Goal: Task Accomplishment & Management: Manage account settings

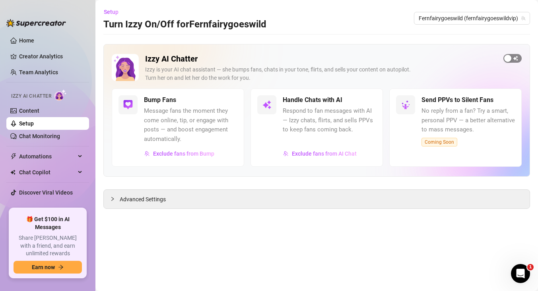
click at [504, 56] on div "button" at bounding box center [507, 58] width 7 height 7
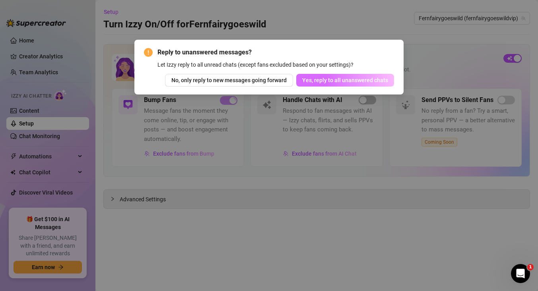
click at [306, 83] on span "Yes, reply to all unanswered chats" at bounding box center [345, 80] width 86 height 6
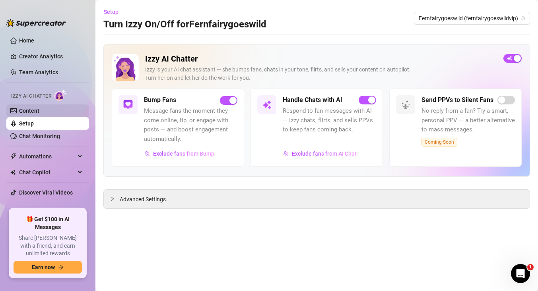
click at [25, 109] on link "Content" at bounding box center [29, 111] width 20 height 6
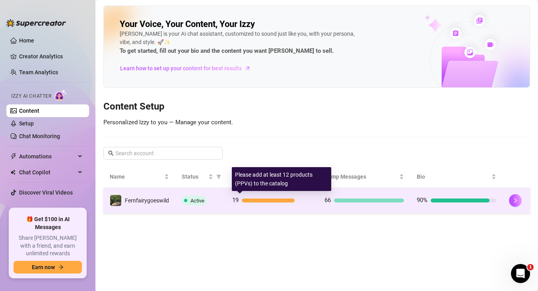
click at [261, 201] on div at bounding box center [268, 201] width 53 height 4
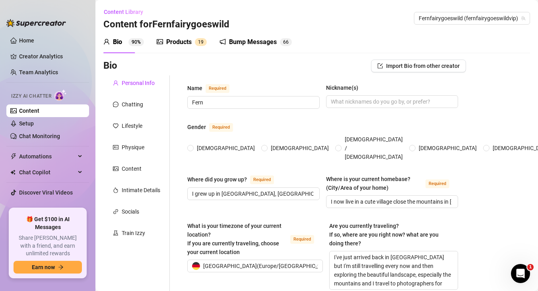
radio input "true"
type input "[DATE]"
click at [172, 44] on div "Products" at bounding box center [178, 42] width 25 height 10
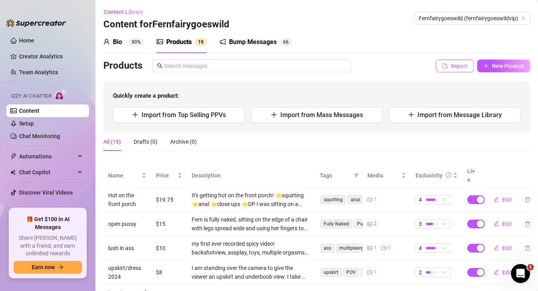
click at [449, 65] on button "Import" at bounding box center [454, 66] width 38 height 13
type textarea "Type your message here..."
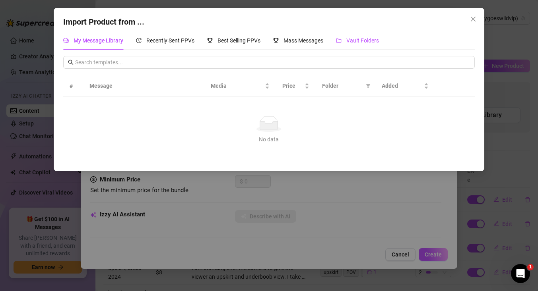
click at [353, 42] on span "Vault Folders" at bounding box center [362, 40] width 33 height 6
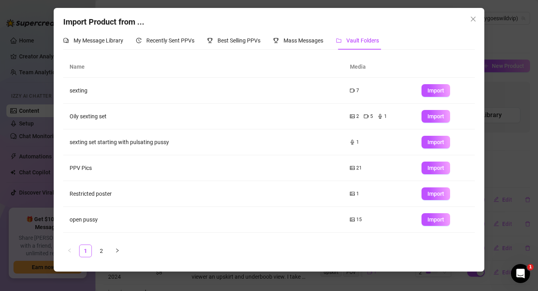
click at [358, 39] on span "Vault Folders" at bounding box center [362, 40] width 33 height 6
click at [475, 19] on icon "close" at bounding box center [473, 19] width 6 height 6
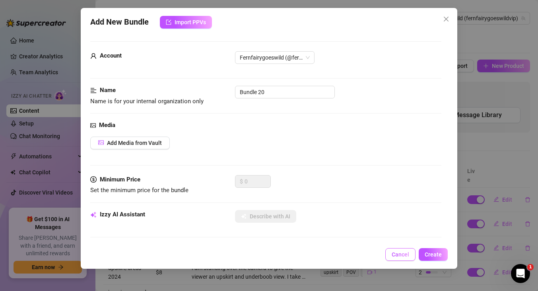
click at [397, 257] on span "Cancel" at bounding box center [399, 255] width 17 height 6
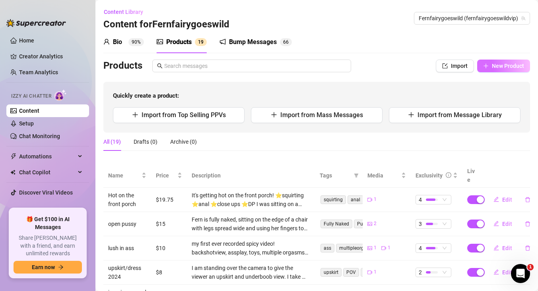
click at [497, 65] on span "New Product" at bounding box center [508, 66] width 32 height 6
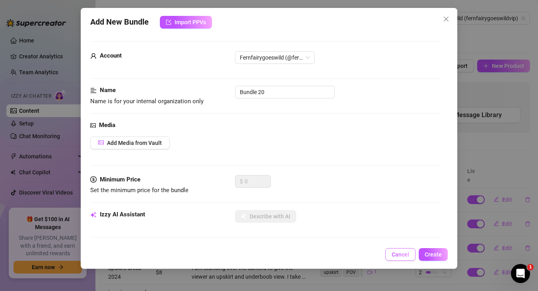
click at [394, 253] on span "Cancel" at bounding box center [399, 255] width 17 height 6
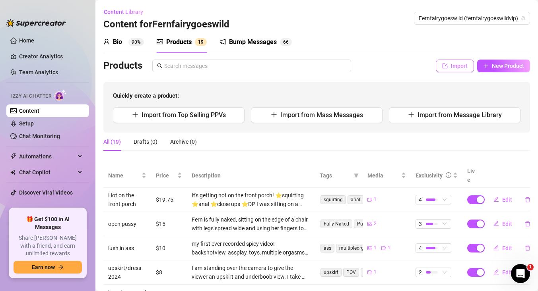
click at [452, 66] on span "Import" at bounding box center [459, 66] width 17 height 6
type textarea "Type your message here..."
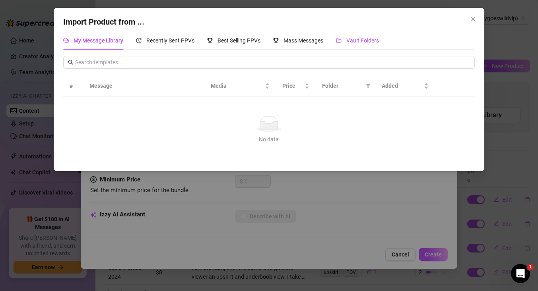
click at [367, 40] on span "Vault Folders" at bounding box center [362, 40] width 33 height 6
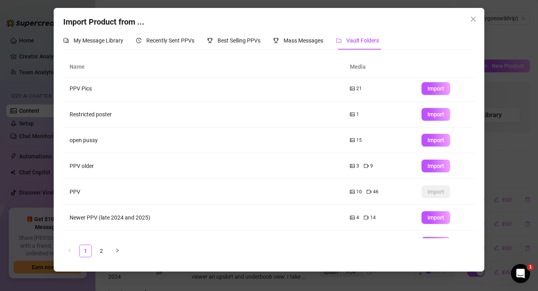
scroll to position [98, 0]
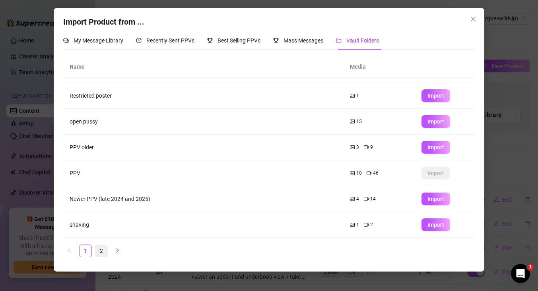
click at [103, 250] on link "2" at bounding box center [101, 251] width 12 height 12
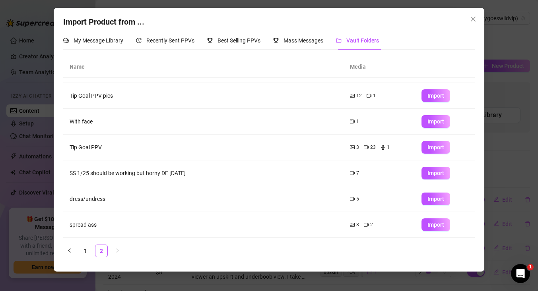
scroll to position [0, 0]
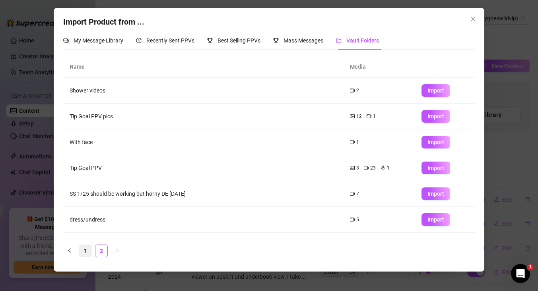
click at [85, 251] on link "1" at bounding box center [85, 251] width 12 height 12
click at [102, 255] on link "2" at bounding box center [101, 251] width 12 height 12
click at [474, 21] on icon "close" at bounding box center [473, 19] width 6 height 6
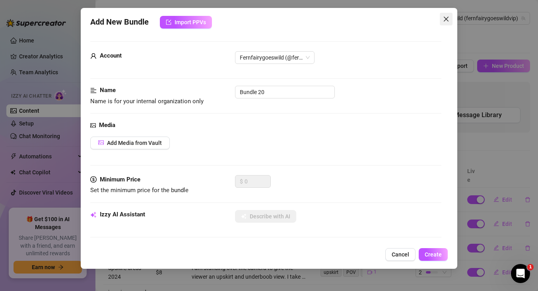
click at [447, 19] on icon "close" at bounding box center [446, 19] width 6 height 6
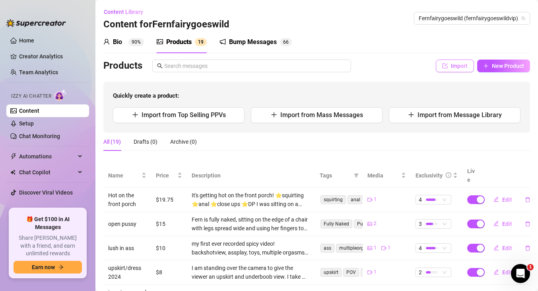
click at [456, 68] on span "Import" at bounding box center [459, 66] width 17 height 6
type textarea "Type your message here..."
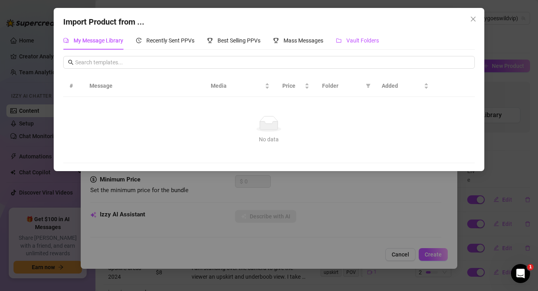
click at [348, 43] on div "Vault Folders" at bounding box center [357, 40] width 43 height 9
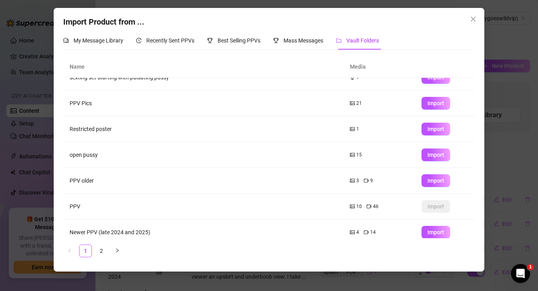
scroll to position [98, 0]
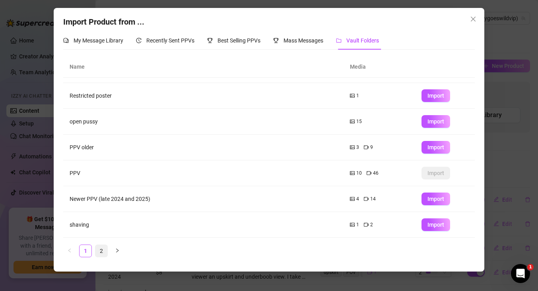
click at [104, 250] on link "2" at bounding box center [101, 251] width 12 height 12
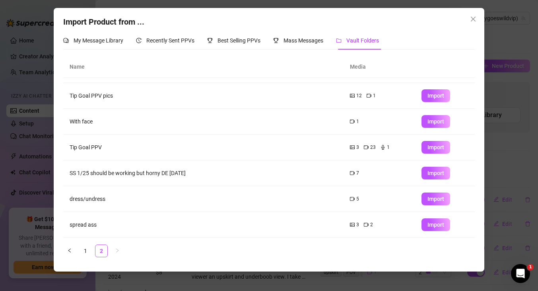
scroll to position [0, 0]
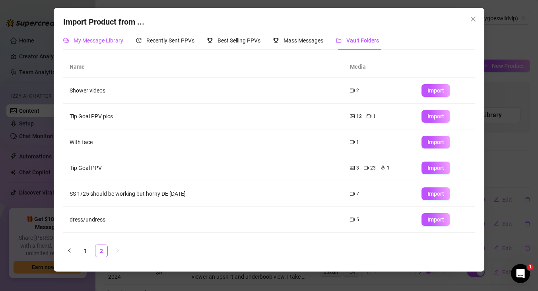
click at [111, 38] on span "My Message Library" at bounding box center [99, 40] width 50 height 6
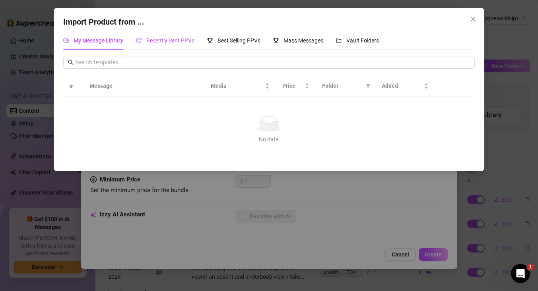
click at [159, 38] on span "Recently Sent PPVs" at bounding box center [170, 40] width 48 height 6
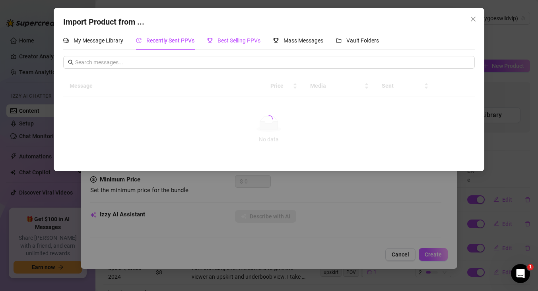
click at [226, 41] on span "Best Selling PPVs" at bounding box center [238, 40] width 43 height 6
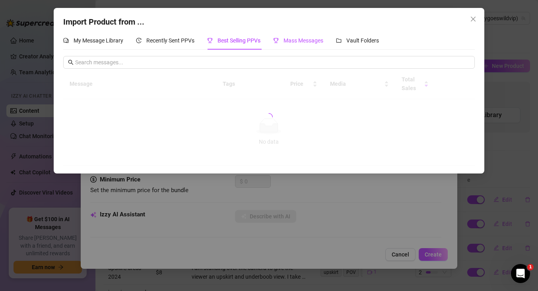
click at [298, 41] on span "Mass Messages" at bounding box center [303, 40] width 40 height 6
click at [357, 39] on span "Vault Folders" at bounding box center [362, 40] width 33 height 6
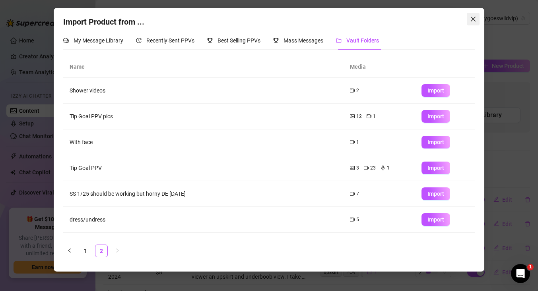
click at [472, 15] on button "Close" at bounding box center [472, 19] width 13 height 13
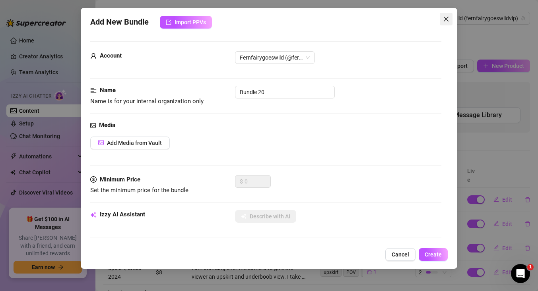
click at [445, 19] on icon "close" at bounding box center [445, 19] width 5 height 5
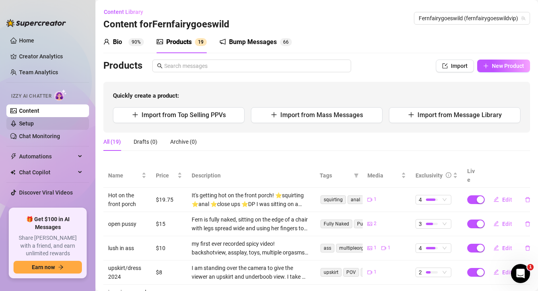
click at [34, 127] on link "Setup" at bounding box center [26, 123] width 15 height 6
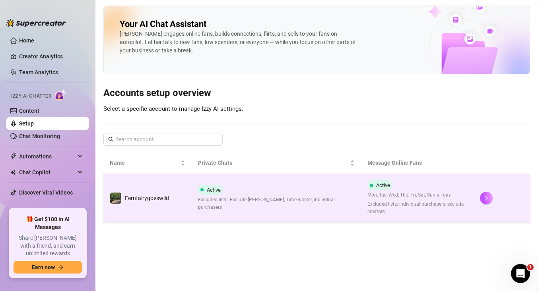
click at [228, 200] on span "Excluded lists: Exclude [PERSON_NAME], Time waster, individual purchasers" at bounding box center [276, 203] width 156 height 15
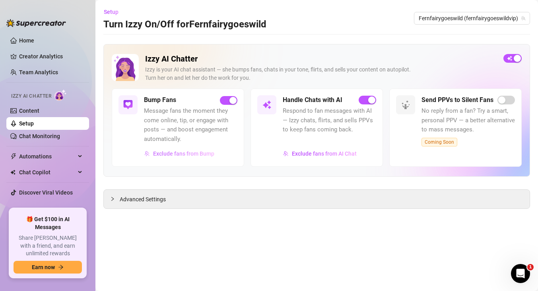
click at [182, 155] on span "Exclude fans from Bump" at bounding box center [183, 154] width 61 height 6
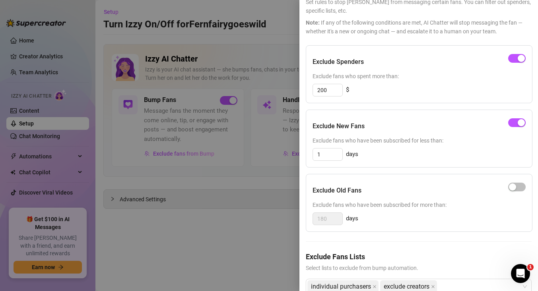
scroll to position [70, 0]
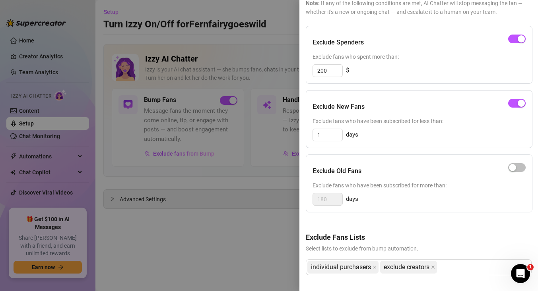
click at [482, 247] on span "Select lists to exclude from bump automation." at bounding box center [419, 248] width 226 height 9
click at [459, 272] on div "individual purchasers exclude creators" at bounding box center [414, 267] width 214 height 14
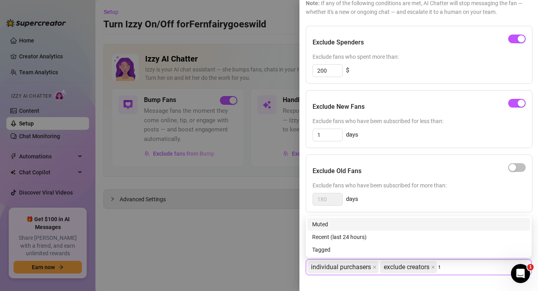
scroll to position [0, 0]
type input "t"
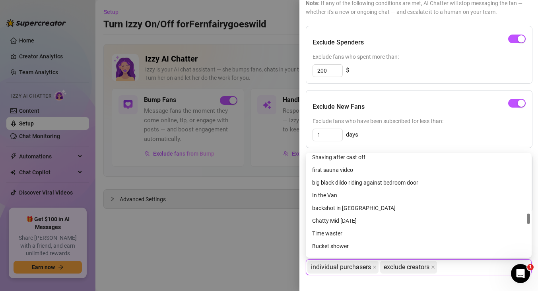
scroll to position [559, 0]
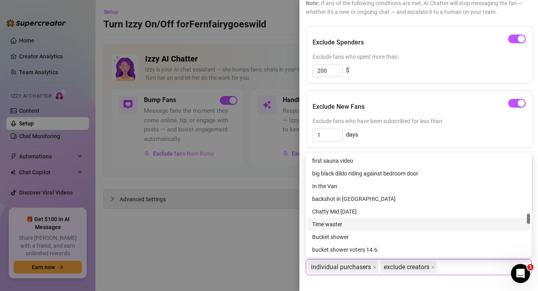
click at [341, 225] on div "Time waster" at bounding box center [418, 224] width 213 height 9
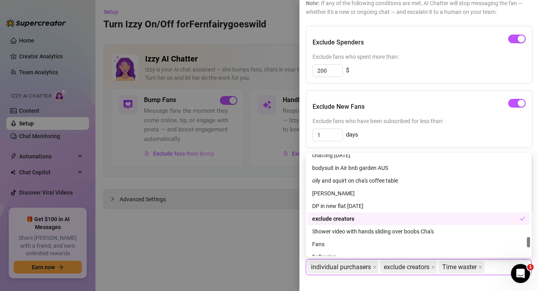
scroll to position [865, 0]
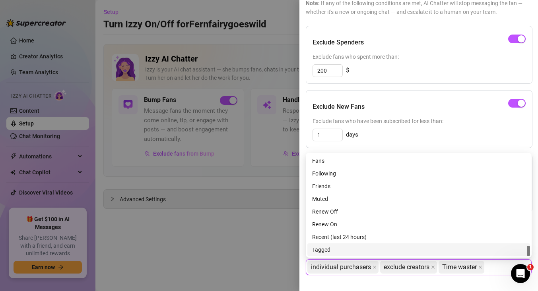
click at [435, 284] on div "Exclude Fans Lists Select lists to exclude from bump automation. individual pur…" at bounding box center [419, 260] width 226 height 56
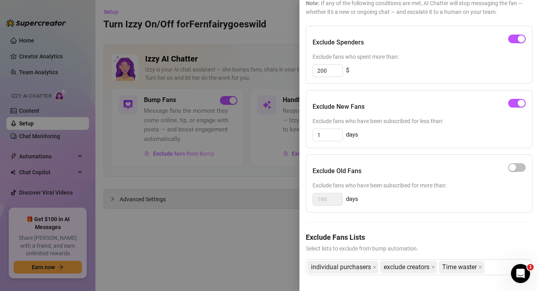
scroll to position [0, 0]
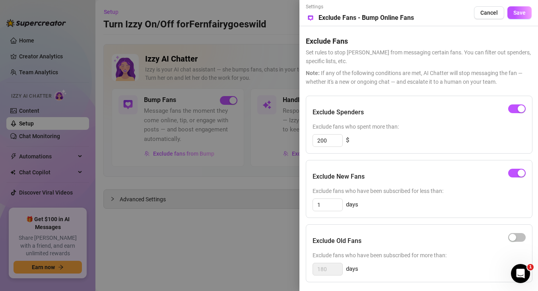
click at [516, 21] on div "Settings Preview Exclude Fans - Bump Online Fans Cancel Save" at bounding box center [419, 12] width 226 height 19
click at [517, 13] on span "Save" at bounding box center [519, 13] width 12 height 6
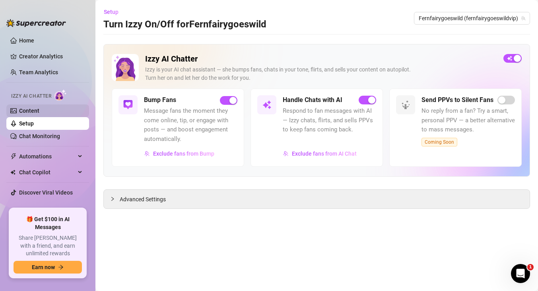
click at [30, 112] on link "Content" at bounding box center [29, 111] width 20 height 6
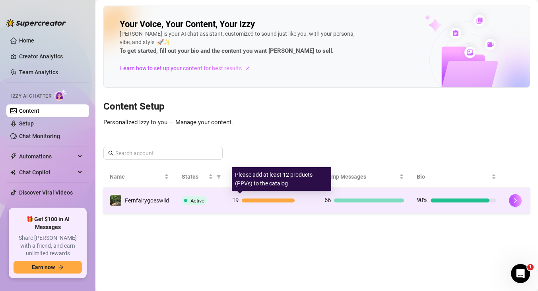
click at [257, 202] on div at bounding box center [268, 201] width 53 height 4
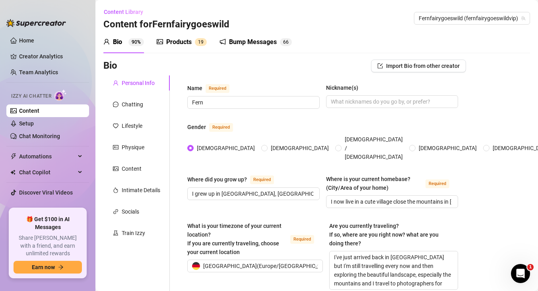
click at [177, 43] on div "Products" at bounding box center [178, 42] width 25 height 10
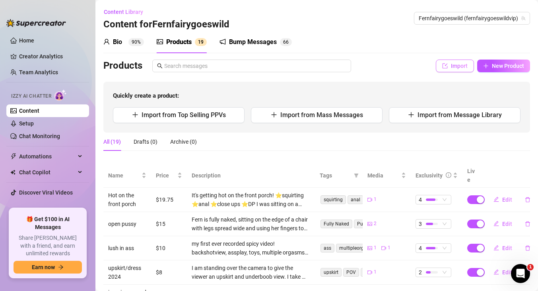
click at [455, 65] on span "Import" at bounding box center [459, 66] width 17 height 6
type textarea "Type your message here..."
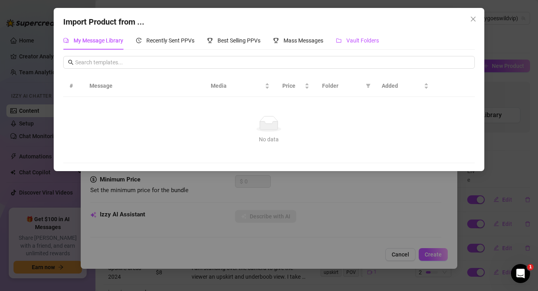
click at [362, 43] on span "Vault Folders" at bounding box center [362, 40] width 33 height 6
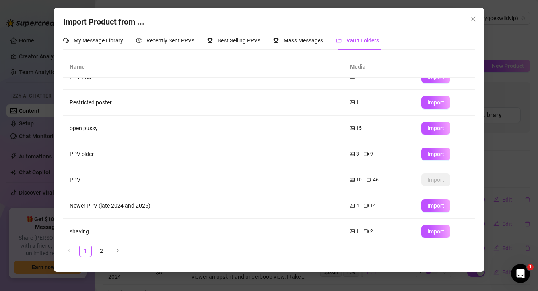
scroll to position [98, 0]
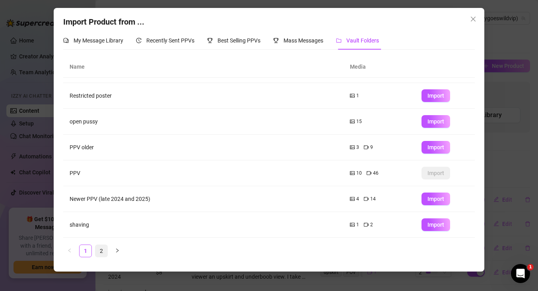
click at [103, 247] on link "2" at bounding box center [101, 251] width 12 height 12
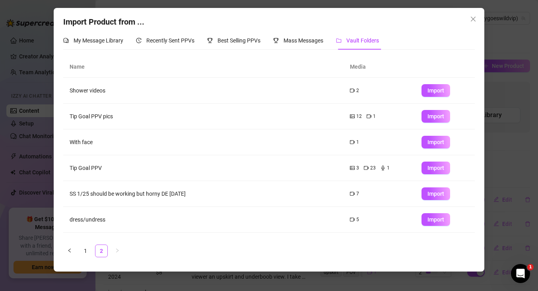
scroll to position [21, 0]
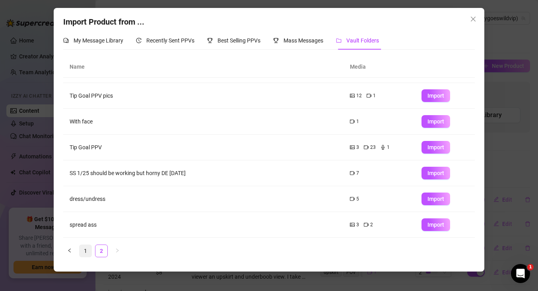
click at [86, 251] on link "1" at bounding box center [85, 251] width 12 height 12
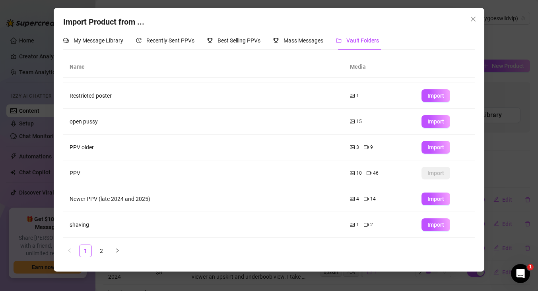
scroll to position [0, 0]
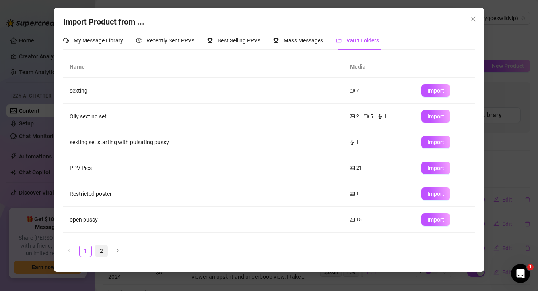
click at [103, 252] on link "2" at bounding box center [101, 251] width 12 height 12
click at [70, 253] on button "button" at bounding box center [69, 251] width 13 height 13
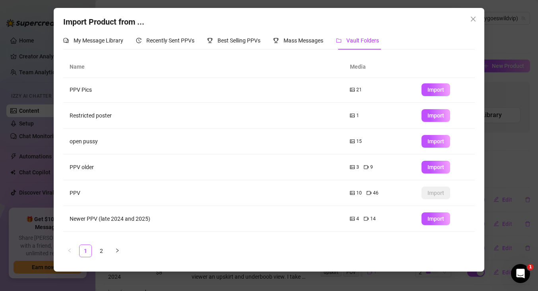
scroll to position [98, 0]
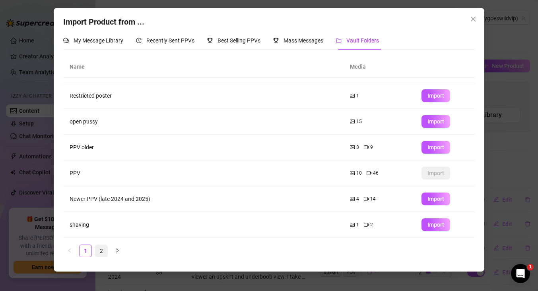
click at [101, 252] on link "2" at bounding box center [101, 251] width 12 height 12
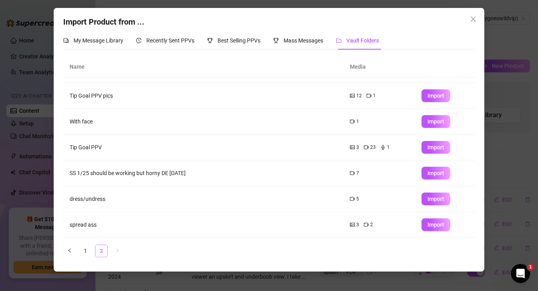
scroll to position [0, 0]
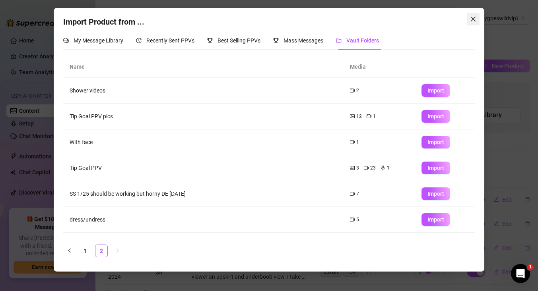
click at [471, 20] on icon "close" at bounding box center [472, 19] width 5 height 5
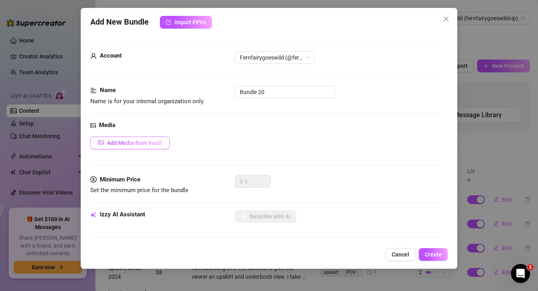
click at [145, 140] on span "Add Media from Vault" at bounding box center [134, 143] width 55 height 6
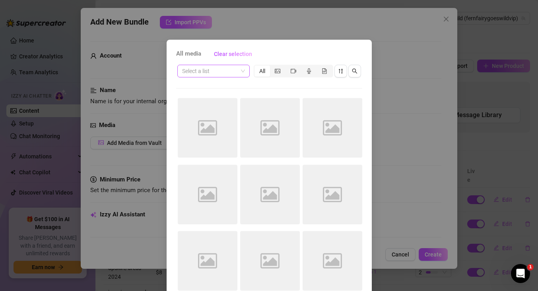
click at [244, 69] on div "Select a list" at bounding box center [213, 71] width 72 height 13
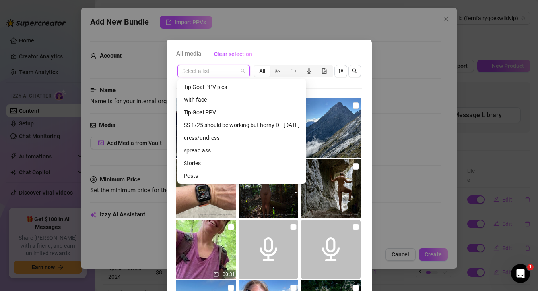
scroll to position [178, 0]
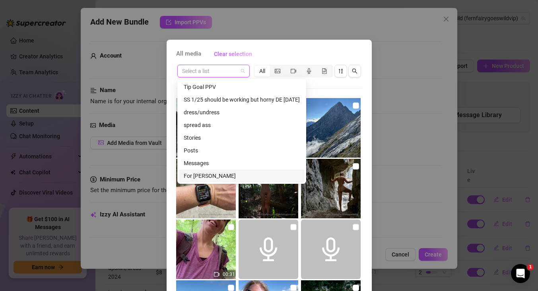
click at [199, 172] on div "For [PERSON_NAME]" at bounding box center [242, 176] width 116 height 9
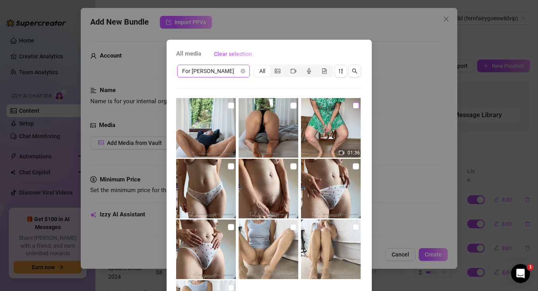
click at [358, 106] on input "checkbox" at bounding box center [355, 106] width 6 height 6
checkbox input "true"
click at [231, 163] on input "checkbox" at bounding box center [231, 166] width 6 height 6
checkbox input "true"
click at [292, 166] on input "checkbox" at bounding box center [293, 166] width 6 height 6
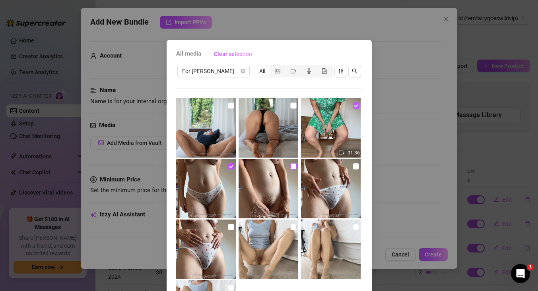
checkbox input "true"
click at [354, 166] on input "checkbox" at bounding box center [355, 166] width 6 height 6
checkbox input "true"
click at [229, 226] on input "checkbox" at bounding box center [231, 227] width 6 height 6
checkbox input "true"
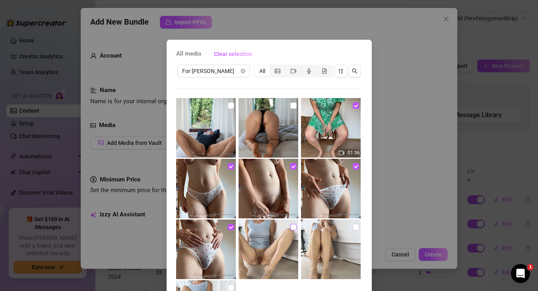
click at [292, 228] on input "checkbox" at bounding box center [293, 227] width 6 height 6
checkbox input "true"
click at [354, 228] on input "checkbox" at bounding box center [355, 227] width 6 height 6
checkbox input "true"
click at [231, 289] on input "checkbox" at bounding box center [231, 288] width 6 height 6
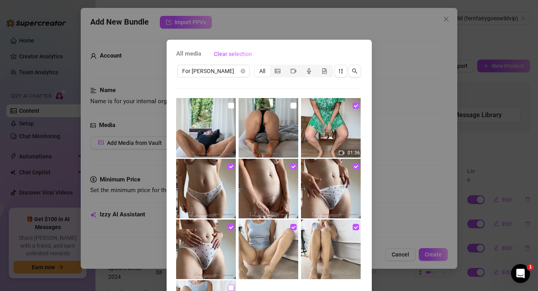
checkbox input "true"
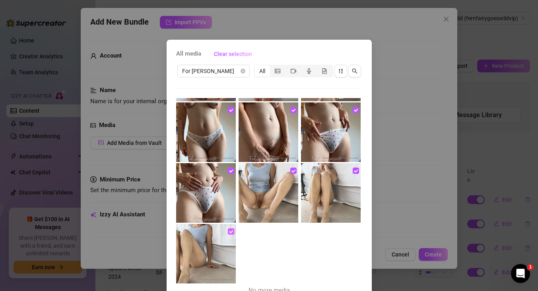
scroll to position [41, 0]
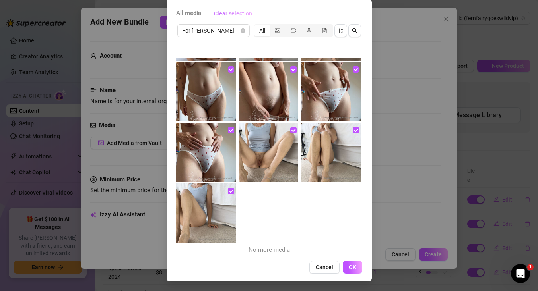
click at [236, 13] on span "Clear selection" at bounding box center [233, 13] width 38 height 6
checkbox input "false"
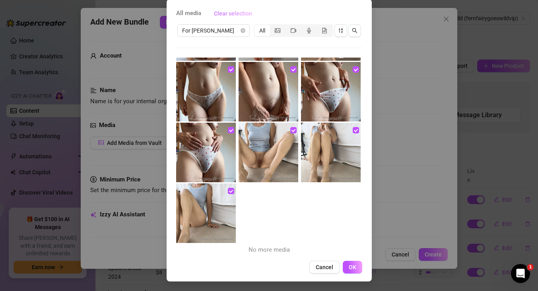
checkbox input "false"
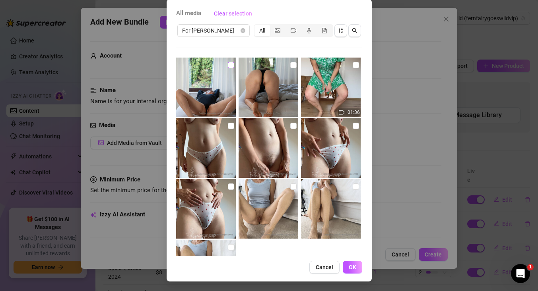
click at [230, 64] on input "checkbox" at bounding box center [231, 65] width 6 height 6
checkbox input "true"
click at [294, 64] on input "checkbox" at bounding box center [293, 65] width 6 height 6
checkbox input "true"
click at [349, 268] on span "OK" at bounding box center [352, 267] width 8 height 6
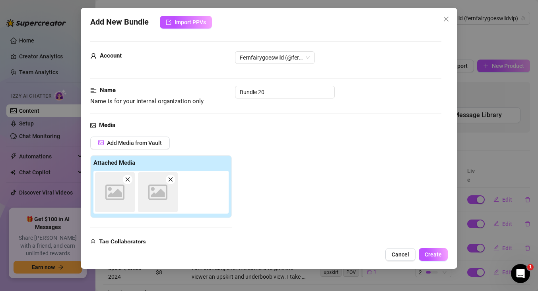
scroll to position [113, 0]
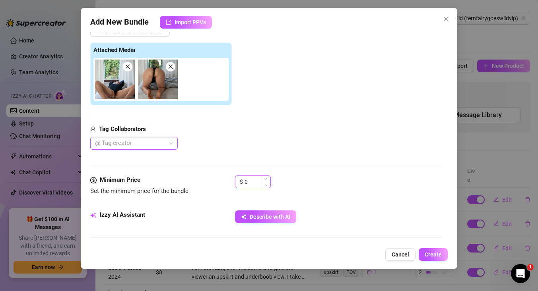
click at [254, 181] on input "0" at bounding box center [257, 182] width 26 height 12
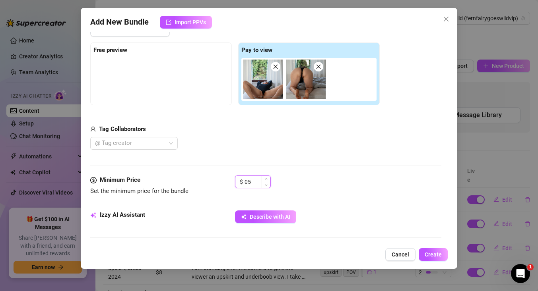
type input "0"
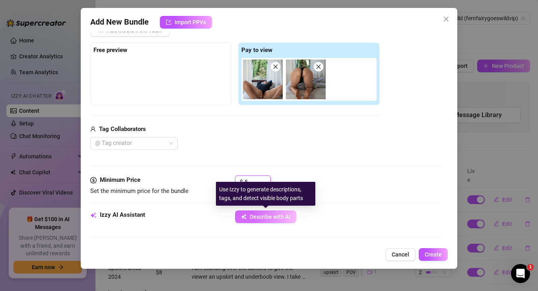
type input "5"
click at [255, 215] on span "Describe with AI" at bounding box center [270, 217] width 41 height 6
type textarea "Fern"
type textarea "Fern wears"
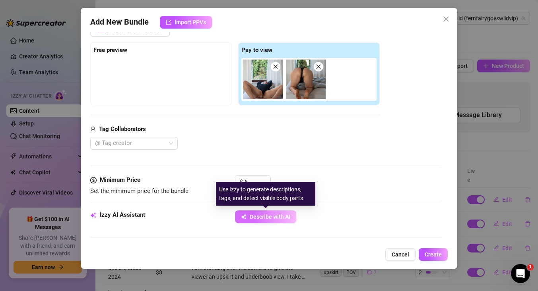
type textarea "Fern wears"
type textarea "Fern wears a"
type textarea "[PERSON_NAME] wears a tight"
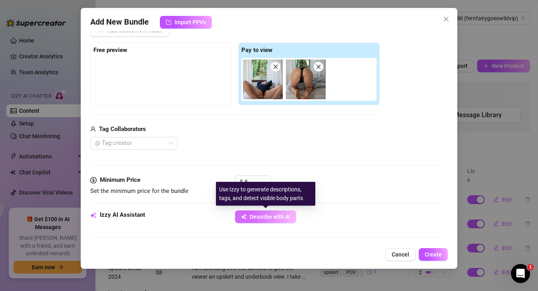
type textarea "[PERSON_NAME] wears a tight black"
type textarea "[PERSON_NAME] wears a tight black bodysuit,"
type textarea "[PERSON_NAME] wears a tight black bodysuit, posing"
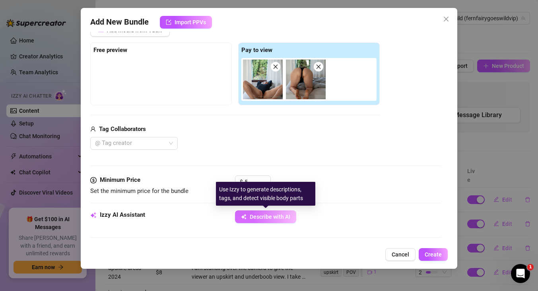
type textarea "[PERSON_NAME] wears a tight black bodysuit, posing"
type textarea "[PERSON_NAME] wears a tight black bodysuit, posing on"
type textarea "[PERSON_NAME] wears a tight black bodysuit, posing on a"
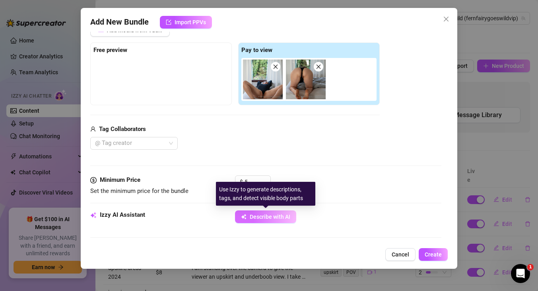
type textarea "[PERSON_NAME] wears a tight black bodysuit, posing on a bed"
type textarea "[PERSON_NAME] wears a tight black bodysuit, posing on a bed with"
type textarea "[PERSON_NAME] wears a tight black bodysuit, posing on a bed with her"
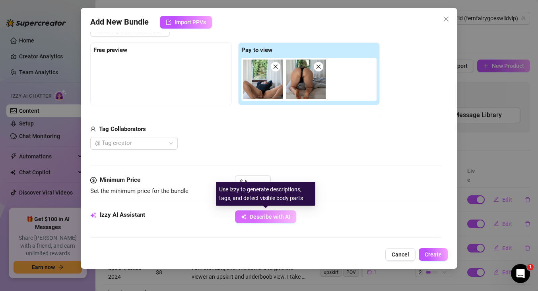
type textarea "[PERSON_NAME] wears a tight black bodysuit, posing on a bed with her"
type textarea "[PERSON_NAME] wears a tight black bodysuit, posing on a bed with her legs"
type textarea "[PERSON_NAME] wears a tight black bodysuit, posing on a bed with her legs spread"
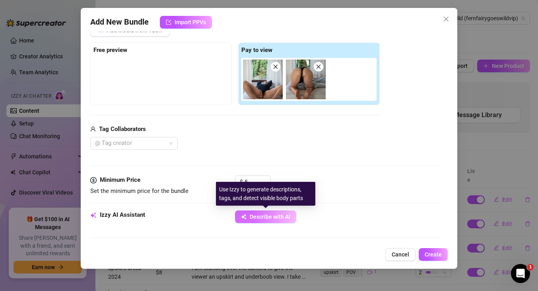
type textarea "[PERSON_NAME] wears a tight black bodysuit, posing on a bed with her legs sprea…"
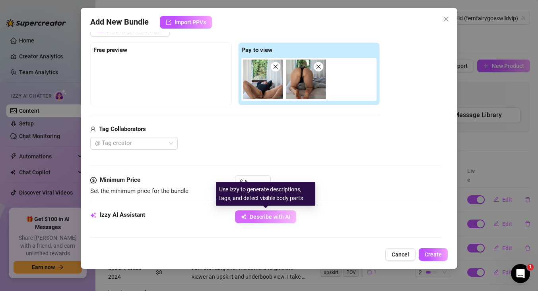
type textarea "[PERSON_NAME] wears a tight black bodysuit, posing on a bed with her legs sprea…"
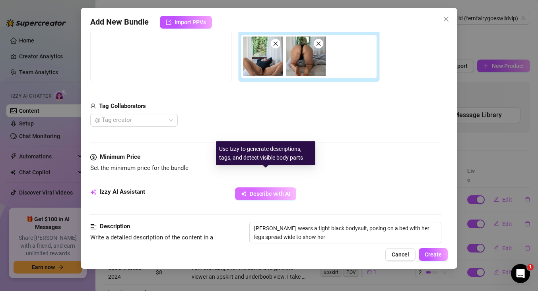
type textarea "[PERSON_NAME] wears a tight black bodysuit, posing on a bed with her legs sprea…"
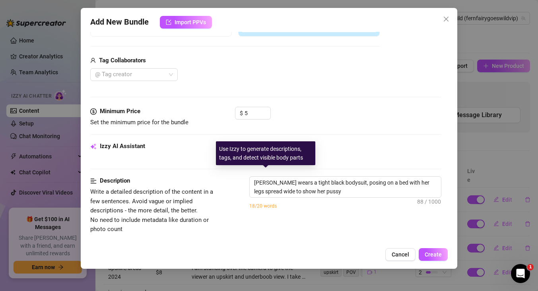
type textarea "[PERSON_NAME] wears a tight black bodysuit, posing on a bed with her legs sprea…"
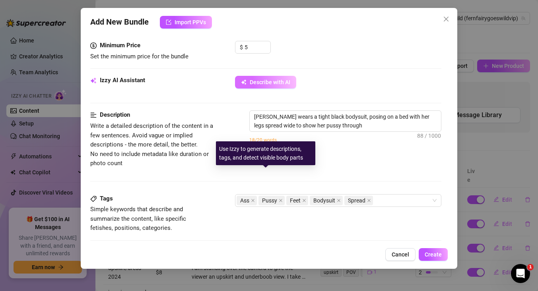
type textarea "[PERSON_NAME] wears a tight black bodysuit, posing on a bed with her legs sprea…"
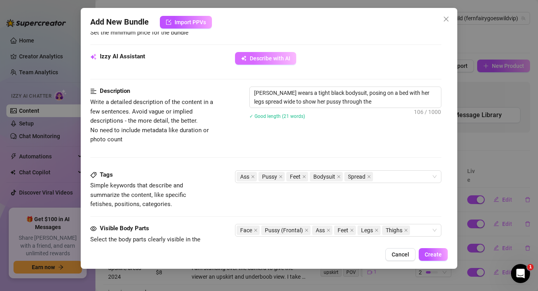
type textarea "[PERSON_NAME] wears a tight black bodysuit, posing on a bed with her legs sprea…"
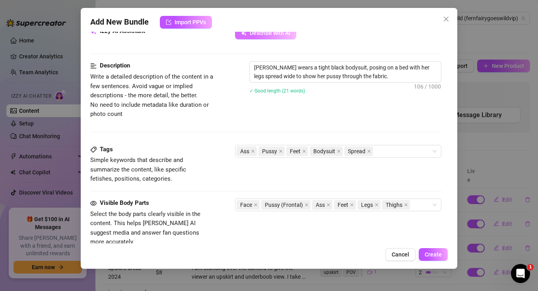
type textarea "[PERSON_NAME] wears a tight black bodysuit, posing on a bed with her legs sprea…"
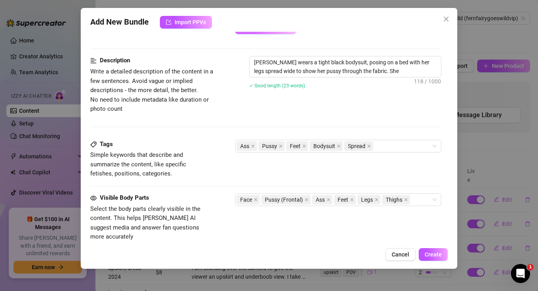
type textarea "[PERSON_NAME] wears a tight black bodysuit, posing on a bed with her legs sprea…"
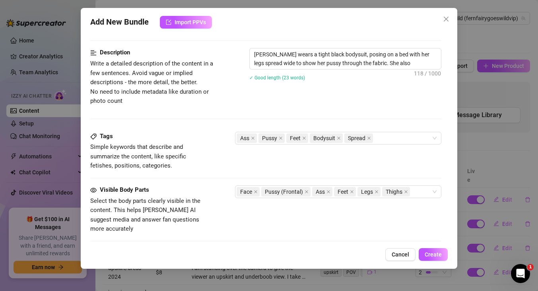
type textarea "[PERSON_NAME] wears a tight black bodysuit, posing on a bed with her legs sprea…"
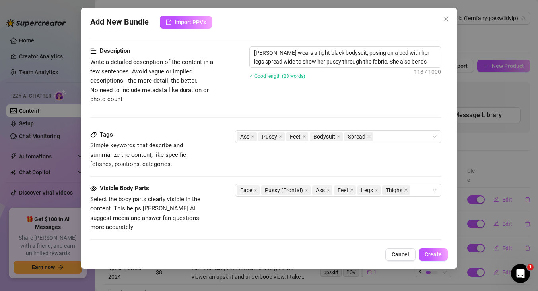
type textarea "[PERSON_NAME] wears a tight black bodysuit, posing on a bed with her legs sprea…"
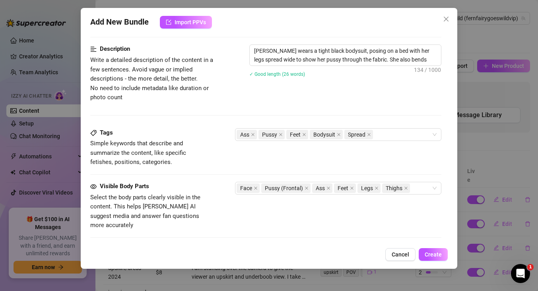
type textarea "[PERSON_NAME] wears a tight black bodysuit, posing on a bed with her legs sprea…"
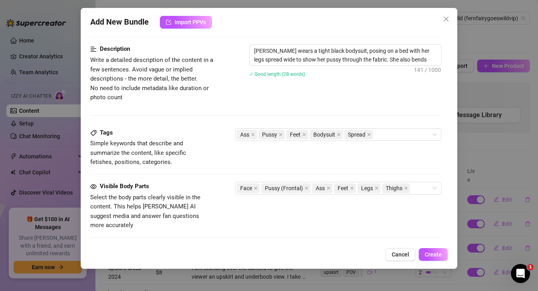
type textarea "[PERSON_NAME] wears a tight black bodysuit, posing on a bed with her legs sprea…"
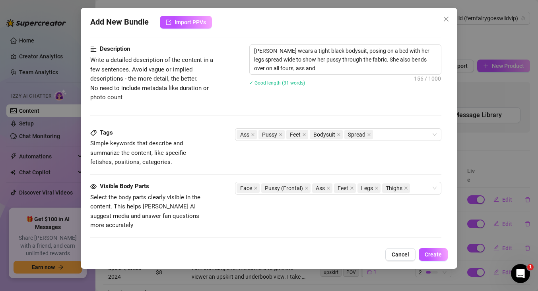
type textarea "[PERSON_NAME] wears a tight black bodysuit, posing on a bed with her legs sprea…"
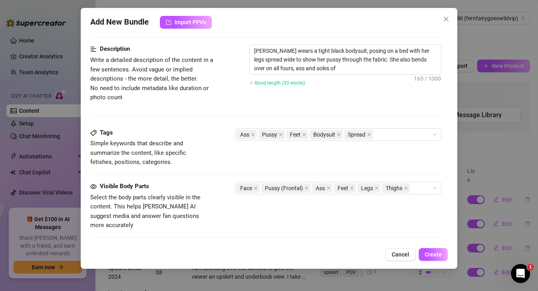
type textarea "[PERSON_NAME] wears a tight black bodysuit, posing on a bed with her legs sprea…"
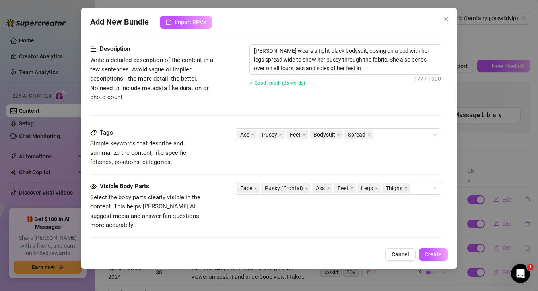
type textarea "[PERSON_NAME] wears a tight black bodysuit, posing on a bed with her legs sprea…"
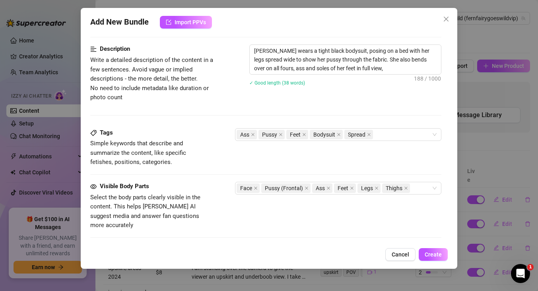
type textarea "[PERSON_NAME] wears a tight black bodysuit, posing on a bed with her legs sprea…"
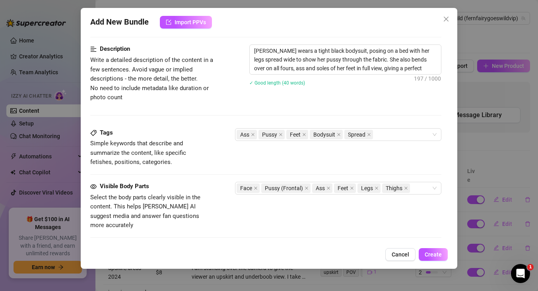
type textarea "[PERSON_NAME] wears a tight black bodysuit, posing on a bed with her legs sprea…"
click at [298, 59] on textarea "[PERSON_NAME] wears a tight black bodysuit, posing on a bed with her legs sprea…" at bounding box center [345, 59] width 191 height 29
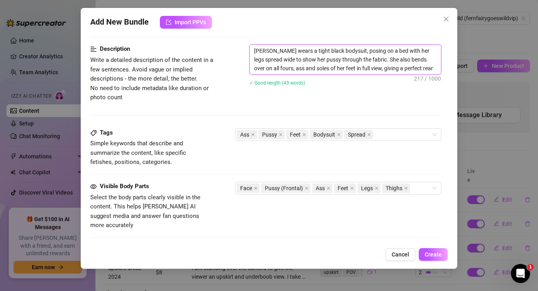
type textarea "[PERSON_NAME] wears a tight black bodysuit, posing on a bed with her legs sprea…"
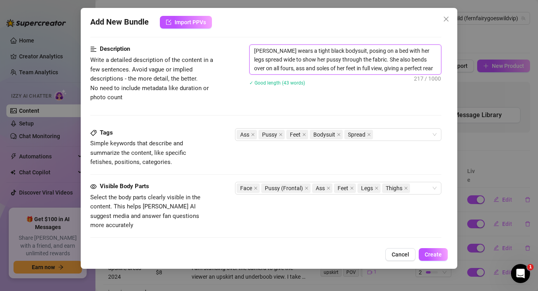
type textarea "[PERSON_NAME] wears a tight black bodysuit, posing on a bed with her legs sprea…"
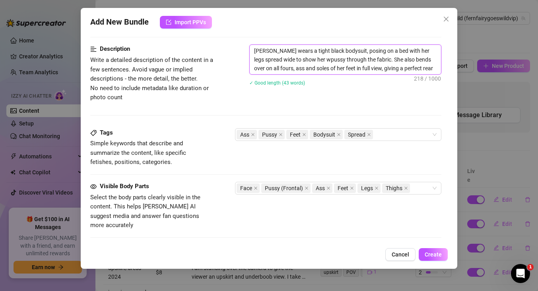
type textarea "[PERSON_NAME] wears a tight black bodysuit, posing on a bed with her legs sprea…"
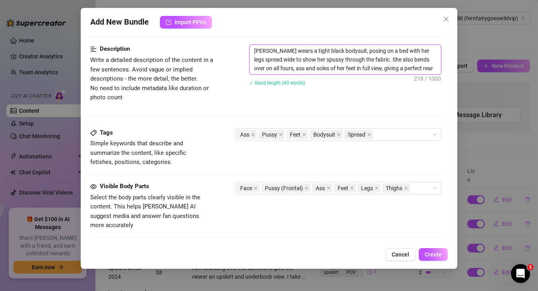
type textarea "[PERSON_NAME] wears a tight black bodysuit, posing on a bed with her legs sprea…"
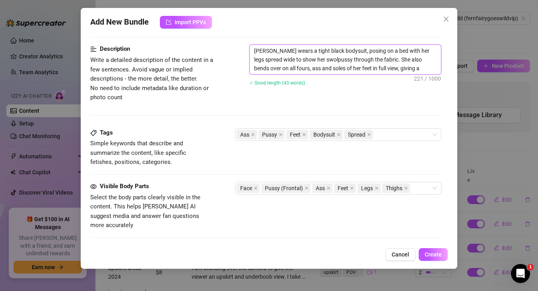
type textarea "[PERSON_NAME] wears a tight black bodysuit, posing on a bed with her legs sprea…"
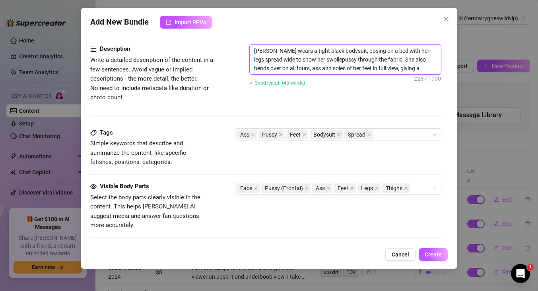
type textarea "[PERSON_NAME] wears a tight black bodysuit, posing on a bed with her legs sprea…"
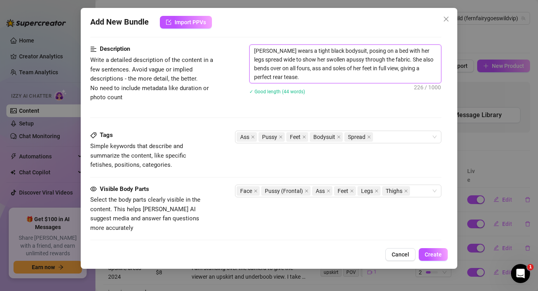
type textarea "[PERSON_NAME] wears a tight black bodysuit, posing on a bed with her legs sprea…"
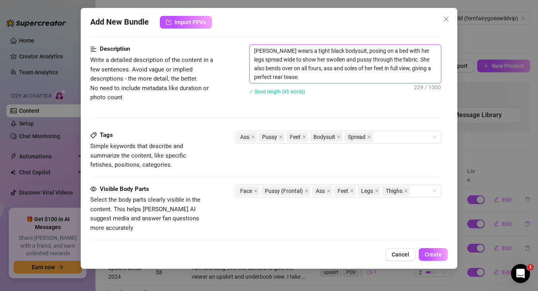
type textarea "[PERSON_NAME] wears a tight black bodysuit, posing on a bed with her legs sprea…"
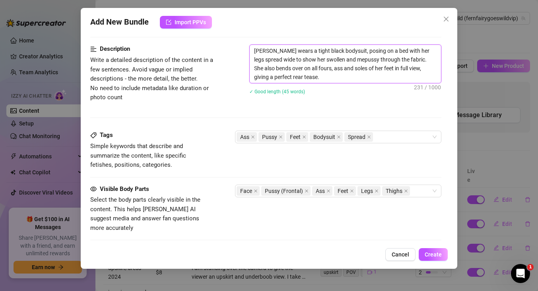
type textarea "[PERSON_NAME] wears a tight black bodysuit, posing on a bed with her legs sprea…"
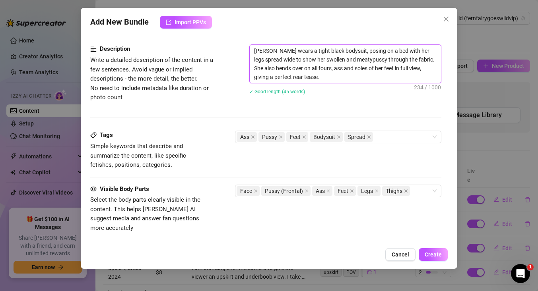
type textarea "[PERSON_NAME] wears a tight black bodysuit, posing on a bed with her legs sprea…"
click at [362, 59] on textarea "[PERSON_NAME] wears a tight black bodysuit, posing on a bed with her legs sprea…" at bounding box center [345, 64] width 191 height 38
type textarea "[PERSON_NAME] wears a tight black bodysuit, posing on a bed with her legs sprea…"
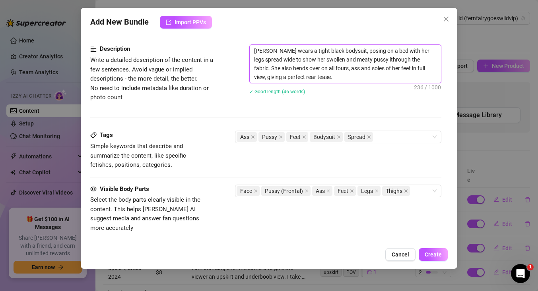
type textarea "[PERSON_NAME] wears a tight black bodysuit, posing on a bed with her legs sprea…"
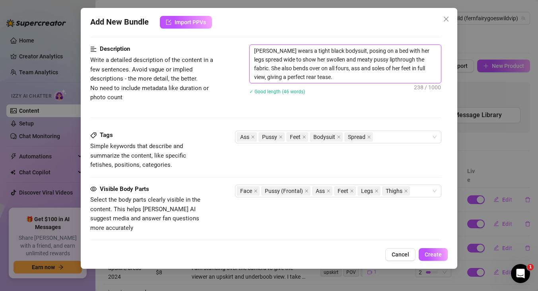
type textarea "[PERSON_NAME] wears a tight black bodysuit, posing on a bed with her legs sprea…"
click at [300, 76] on textarea "[PERSON_NAME] wears a tight black bodysuit, posing on a bed with her legs sprea…" at bounding box center [345, 64] width 191 height 38
type textarea "[PERSON_NAME] wears a tight black bodysuit, posing on a bed with her legs sprea…"
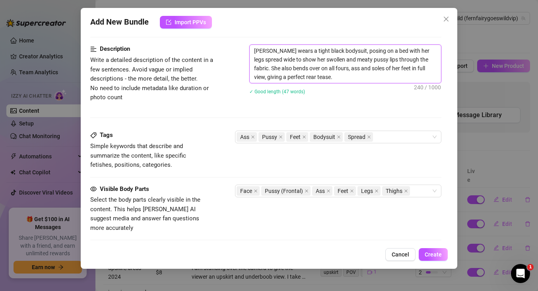
type textarea "[PERSON_NAME] wears a tight black bodysuit, posing on a bed with her legs sprea…"
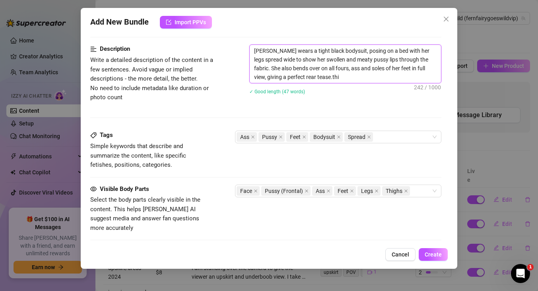
type textarea "[PERSON_NAME] wears a tight black bodysuit, posing on a bed with her legs sprea…"
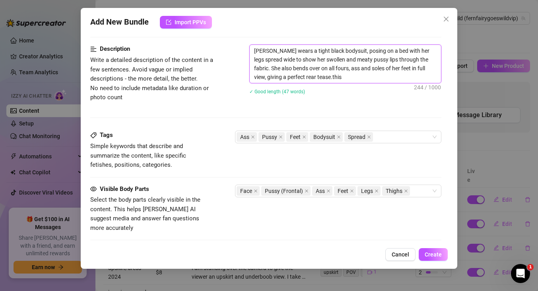
type textarea "[PERSON_NAME] wears a tight black bodysuit, posing on a bed with her legs sprea…"
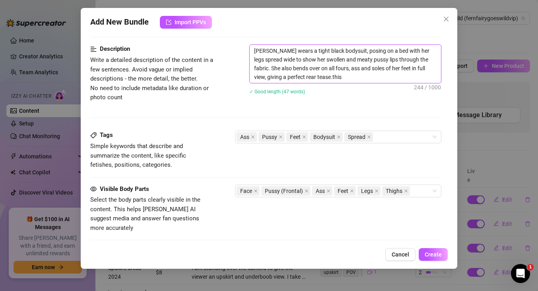
type textarea "[PERSON_NAME] wears a tight black bodysuit, posing on a bed with her legs sprea…"
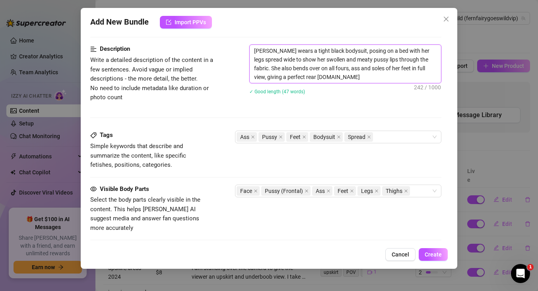
type textarea "[PERSON_NAME] wears a tight black bodysuit, posing on a bed with her legs sprea…"
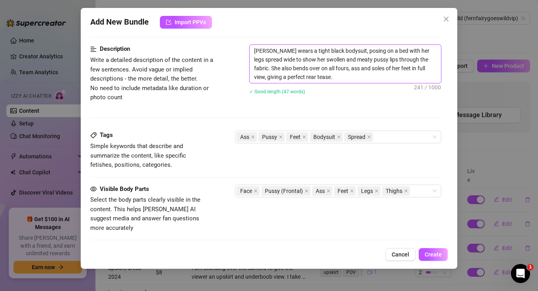
type textarea "[PERSON_NAME] wears a tight black bodysuit, posing on a bed with her legs sprea…"
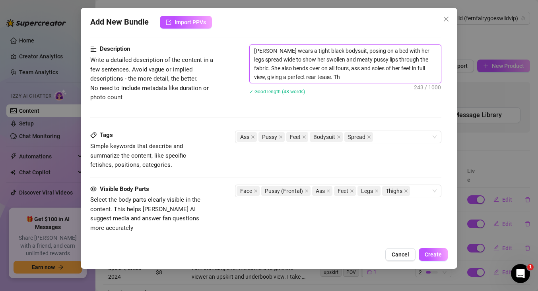
type textarea "[PERSON_NAME] wears a tight black bodysuit, posing on a bed with her legs sprea…"
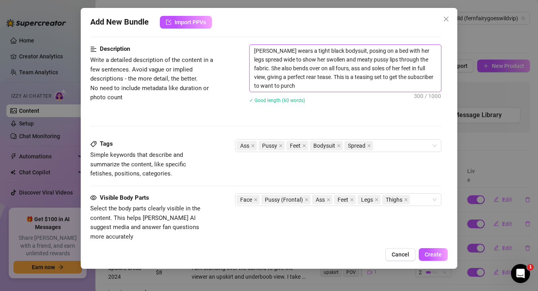
scroll to position [0, 0]
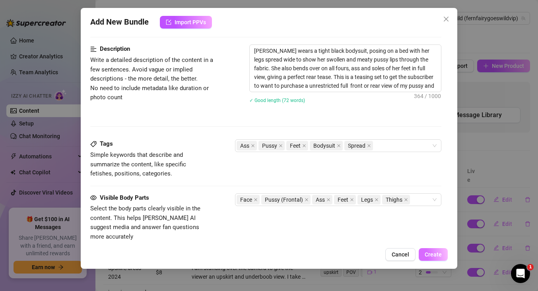
click at [431, 255] on span "Create" at bounding box center [432, 255] width 17 height 6
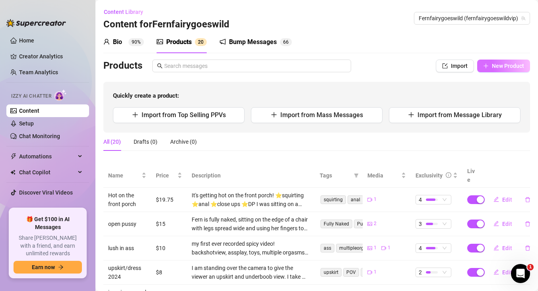
click at [501, 67] on span "New Product" at bounding box center [508, 66] width 32 height 6
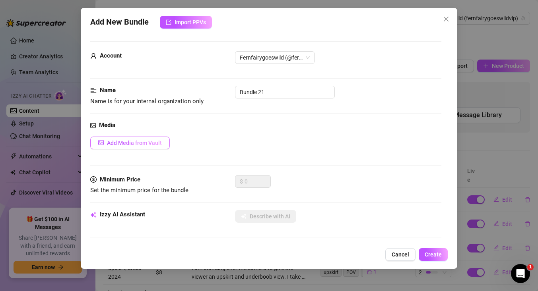
click at [142, 140] on span "Add Media from Vault" at bounding box center [134, 143] width 55 height 6
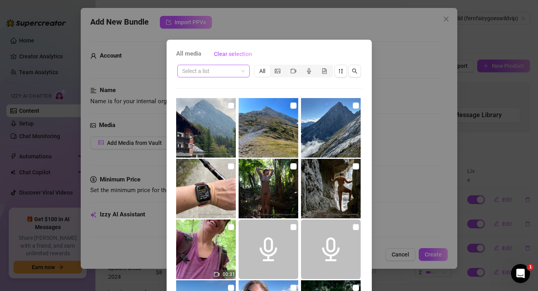
click at [239, 69] on span at bounding box center [213, 71] width 63 height 12
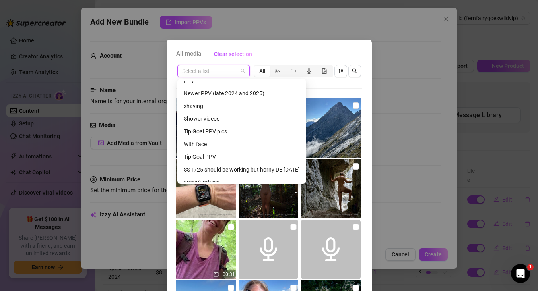
scroll to position [178, 0]
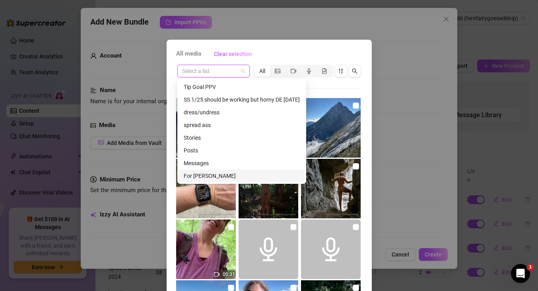
click at [200, 173] on div "For [PERSON_NAME]" at bounding box center [242, 176] width 116 height 9
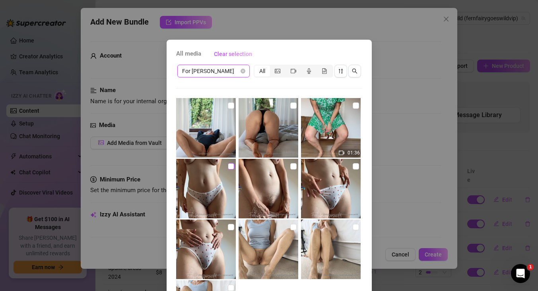
click at [231, 168] on input "checkbox" at bounding box center [231, 166] width 6 height 6
click at [292, 168] on input "checkbox" at bounding box center [293, 166] width 6 height 6
click at [353, 166] on input "checkbox" at bounding box center [355, 166] width 6 height 6
click at [232, 226] on input "checkbox" at bounding box center [231, 227] width 6 height 6
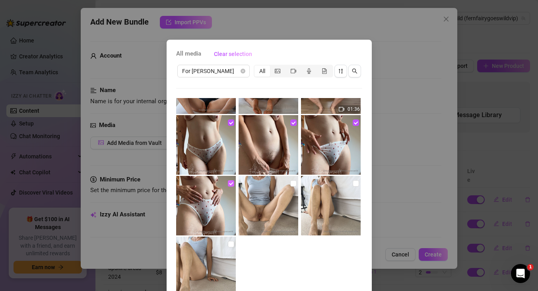
scroll to position [56, 0]
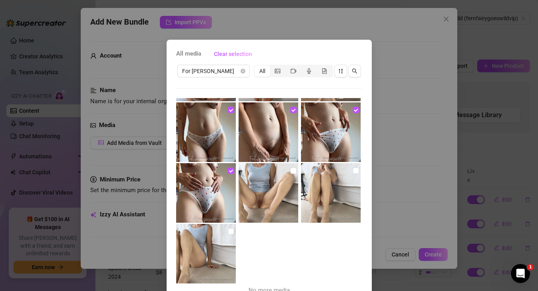
click at [384, 213] on div "All media Clear selection For [PERSON_NAME] All 01:36 No more media Cancel OK" at bounding box center [269, 145] width 538 height 291
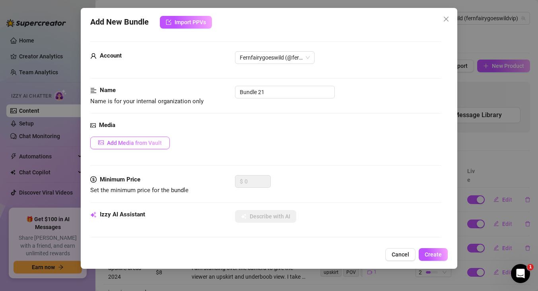
click at [139, 142] on span "Add Media from Vault" at bounding box center [134, 143] width 55 height 6
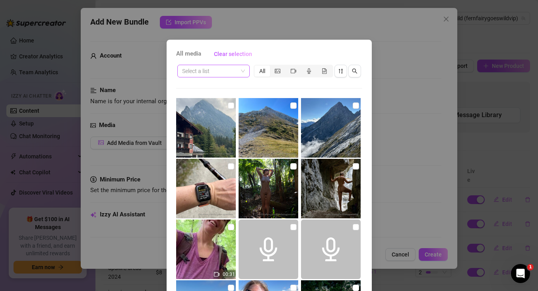
click at [237, 69] on input "search" at bounding box center [210, 71] width 56 height 12
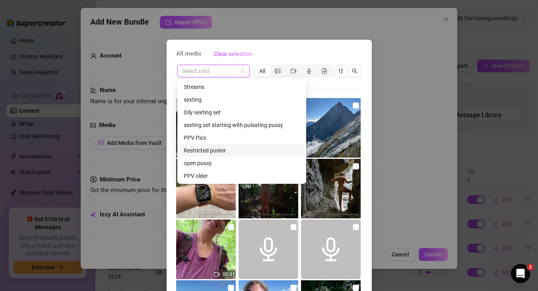
scroll to position [178, 0]
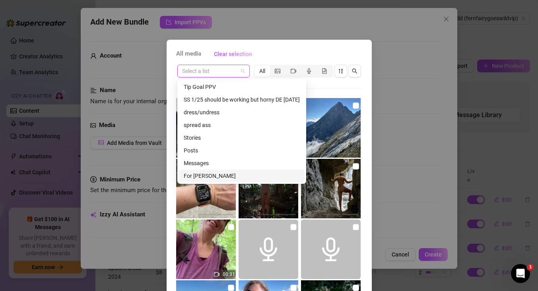
click at [200, 174] on div "For [PERSON_NAME]" at bounding box center [242, 176] width 116 height 9
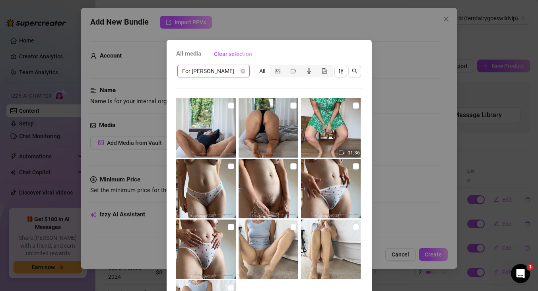
click at [228, 168] on input "checkbox" at bounding box center [231, 166] width 6 height 6
click at [293, 165] on input "checkbox" at bounding box center [293, 166] width 6 height 6
click at [357, 166] on input "checkbox" at bounding box center [355, 166] width 6 height 6
click at [232, 228] on input "checkbox" at bounding box center [231, 227] width 6 height 6
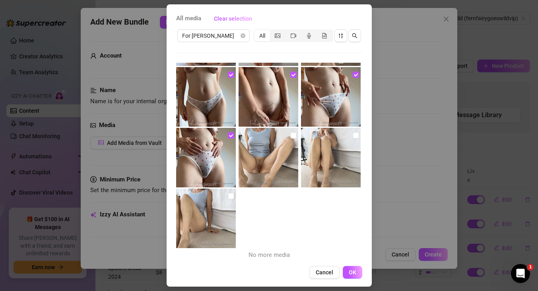
scroll to position [39, 0]
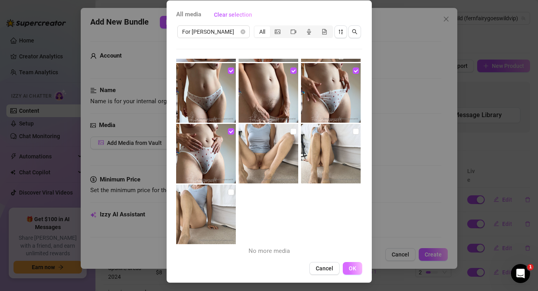
click at [354, 267] on span "OK" at bounding box center [352, 268] width 8 height 6
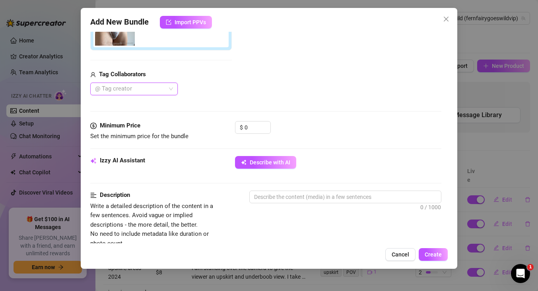
scroll to position [210, 0]
click at [260, 124] on input "0" at bounding box center [257, 127] width 26 height 12
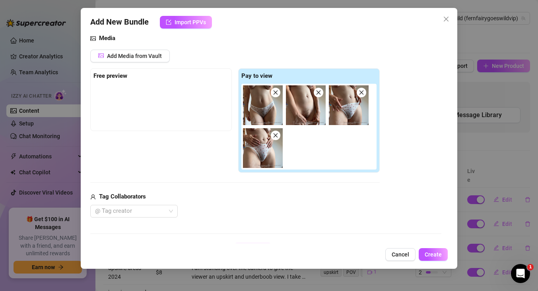
scroll to position [0, 0]
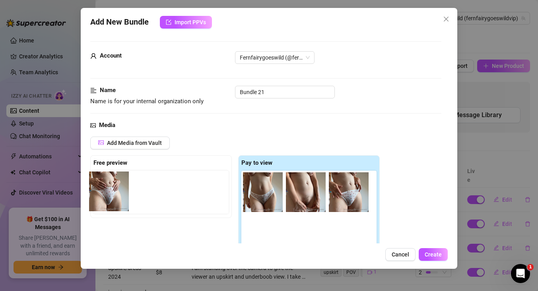
drag, startPoint x: 265, startPoint y: 228, endPoint x: 109, endPoint y: 185, distance: 161.9
click at [109, 185] on div "Free preview Pay to view" at bounding box center [234, 207] width 289 height 105
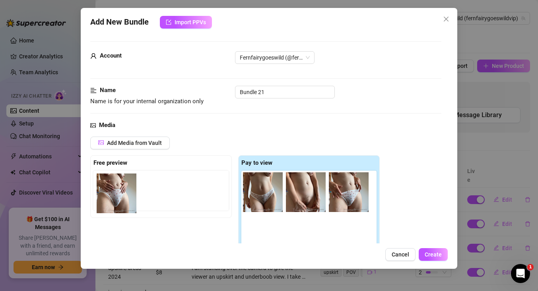
drag, startPoint x: 254, startPoint y: 223, endPoint x: 106, endPoint y: 180, distance: 154.4
click at [106, 180] on div "Free preview Pay to view" at bounding box center [234, 207] width 289 height 105
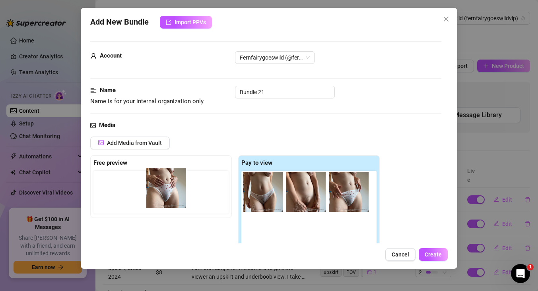
drag, startPoint x: 259, startPoint y: 229, endPoint x: 160, endPoint y: 180, distance: 110.7
click at [160, 180] on div "Free preview Pay to view" at bounding box center [234, 207] width 289 height 105
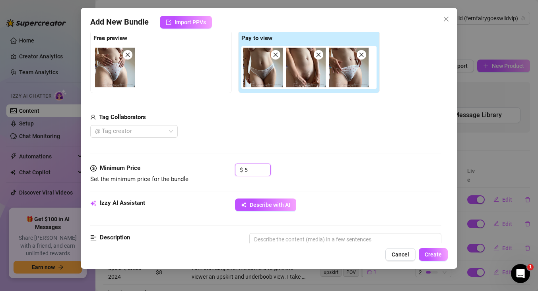
scroll to position [129, 0]
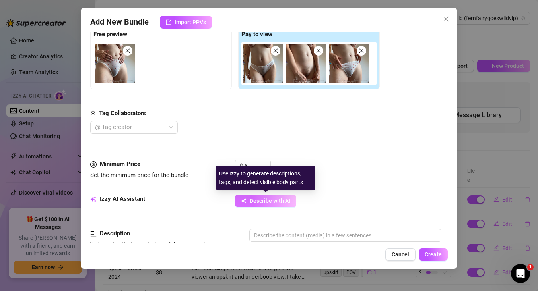
click at [280, 199] on span "Describe with AI" at bounding box center [270, 201] width 41 height 6
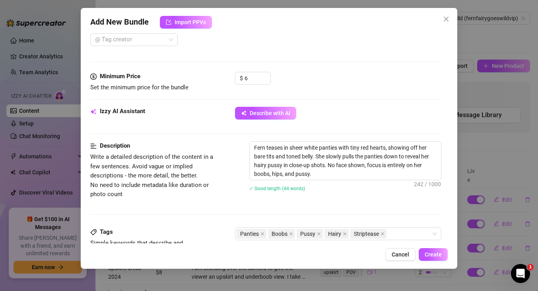
scroll to position [217, 0]
click at [285, 174] on textarea "Fern teases in sheer white panties with tiny red hearts, showing off her bare t…" at bounding box center [345, 160] width 191 height 38
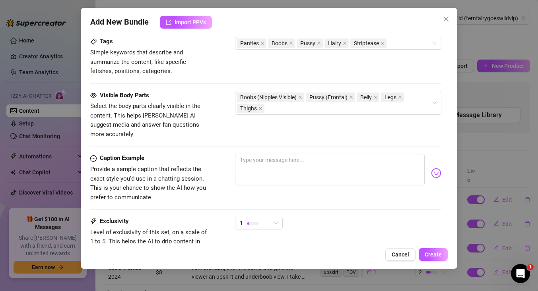
scroll to position [413, 0]
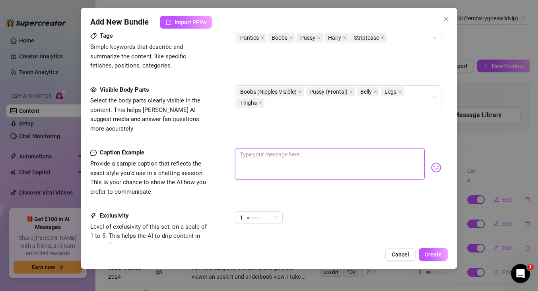
click at [275, 148] on textarea at bounding box center [330, 164] width 190 height 32
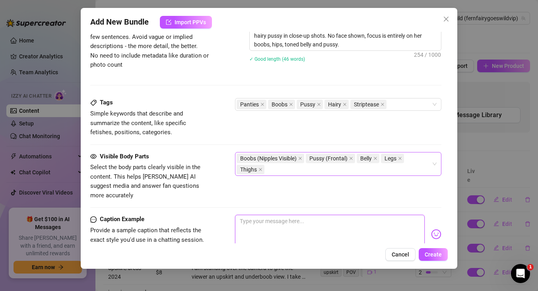
scroll to position [353, 0]
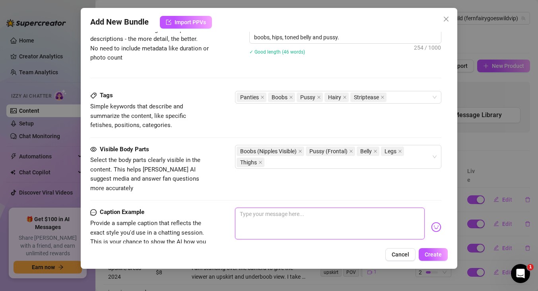
click at [248, 212] on textarea at bounding box center [330, 224] width 190 height 32
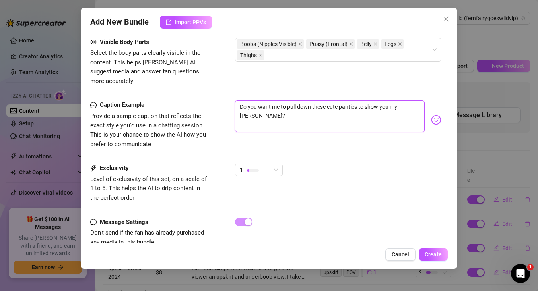
scroll to position [470, 0]
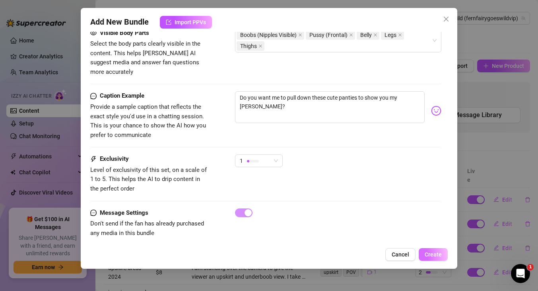
click at [433, 255] on span "Create" at bounding box center [432, 255] width 17 height 6
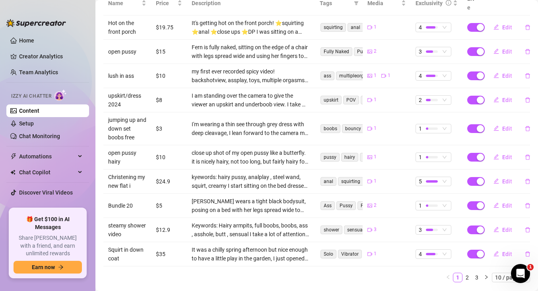
scroll to position [185, 0]
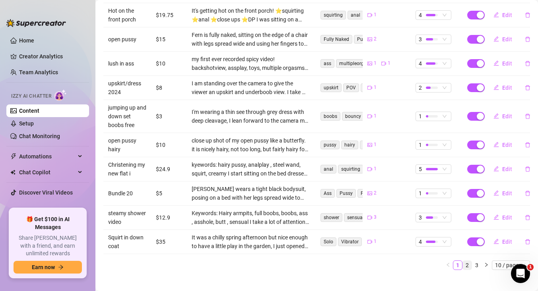
click at [468, 261] on link "2" at bounding box center [467, 265] width 9 height 9
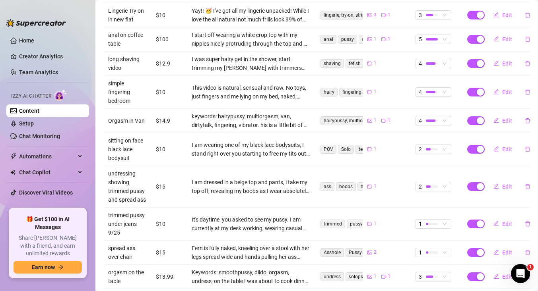
scroll to position [220, 0]
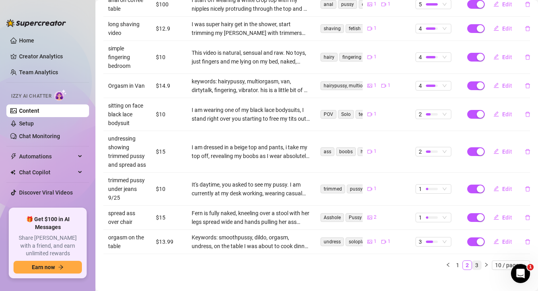
click at [475, 261] on link "3" at bounding box center [476, 265] width 9 height 9
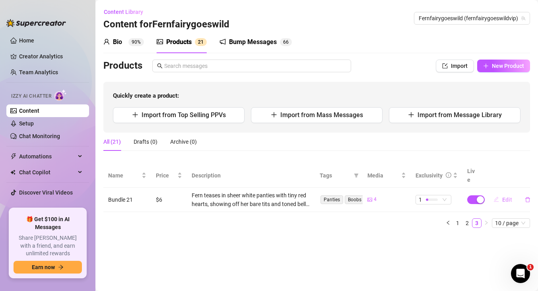
click at [503, 197] on span "Edit" at bounding box center [507, 200] width 10 height 6
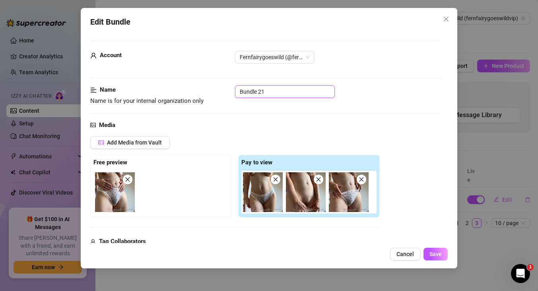
drag, startPoint x: 267, startPoint y: 91, endPoint x: 209, endPoint y: 84, distance: 59.2
click at [430, 250] on button "Save" at bounding box center [435, 254] width 24 height 13
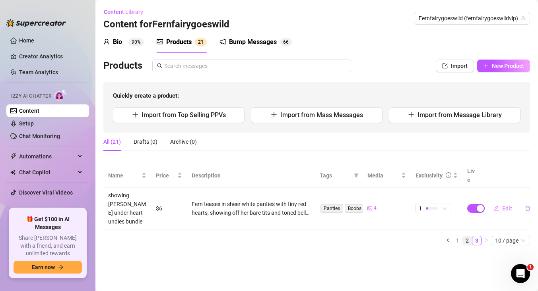
click at [467, 236] on link "2" at bounding box center [467, 240] width 9 height 9
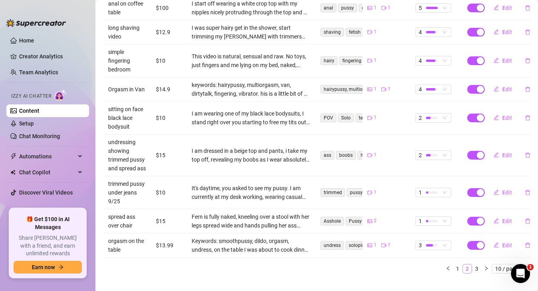
scroll to position [220, 0]
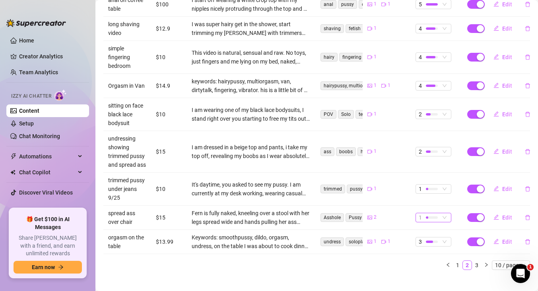
click at [445, 213] on span "1" at bounding box center [432, 217] width 29 height 9
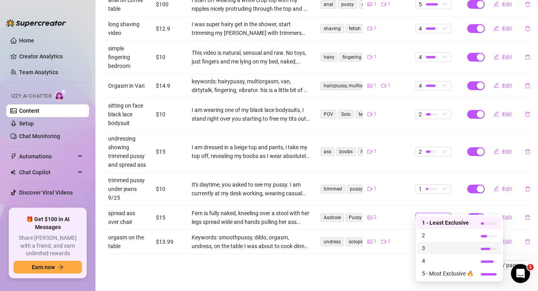
click at [424, 244] on span "3" at bounding box center [448, 248] width 52 height 9
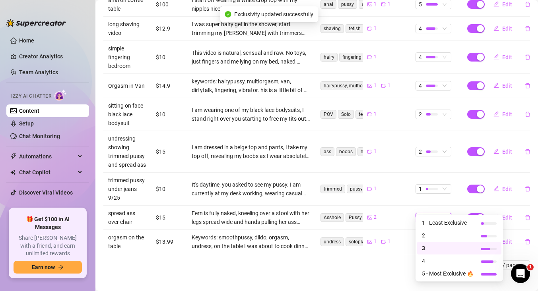
click at [446, 213] on span "3" at bounding box center [432, 217] width 29 height 9
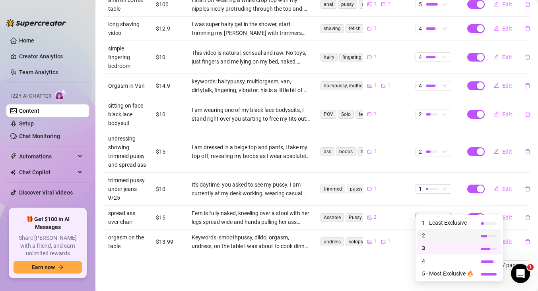
click at [437, 238] on span "2" at bounding box center [448, 235] width 52 height 9
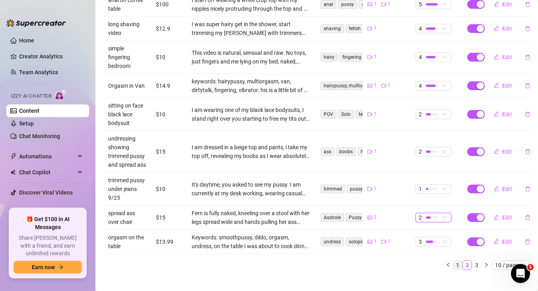
click at [455, 261] on link "1" at bounding box center [457, 265] width 9 height 9
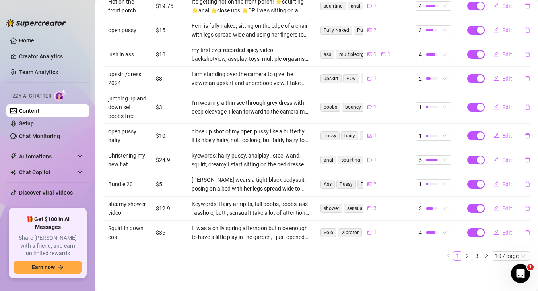
scroll to position [185, 0]
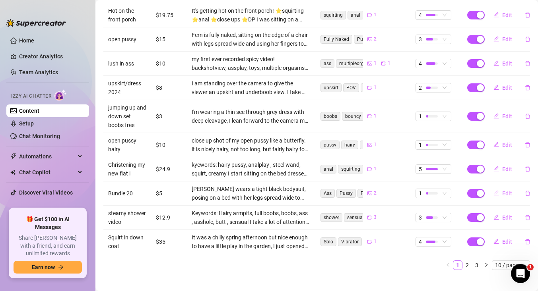
click at [499, 187] on button "Edit" at bounding box center [502, 193] width 31 height 13
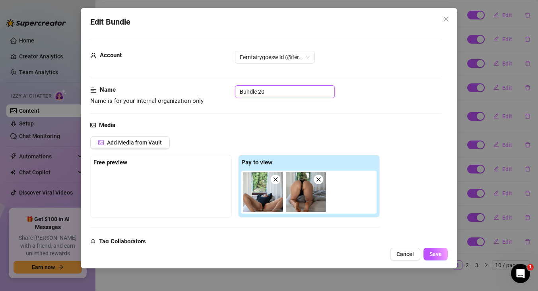
drag, startPoint x: 277, startPoint y: 94, endPoint x: 210, endPoint y: 96, distance: 66.8
click at [210, 96] on div "Name Name is for your internal organization only Bundle 20" at bounding box center [265, 95] width 351 height 20
click at [434, 252] on span "Save" at bounding box center [435, 254] width 12 height 6
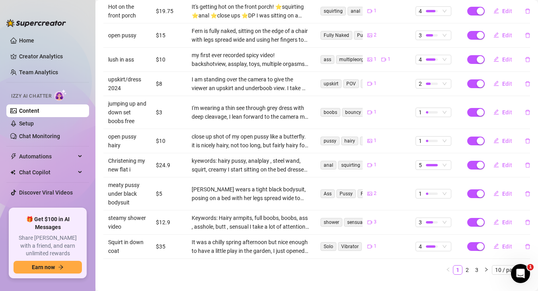
scroll to position [188, 0]
click at [443, 137] on span "1" at bounding box center [432, 141] width 29 height 9
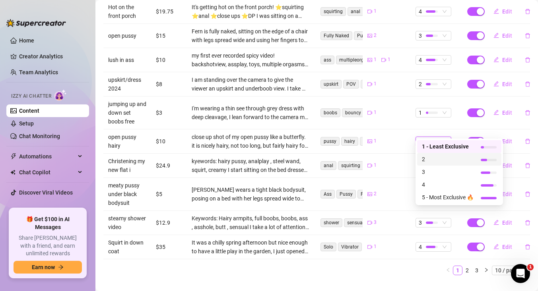
click at [432, 157] on span "2" at bounding box center [448, 159] width 52 height 9
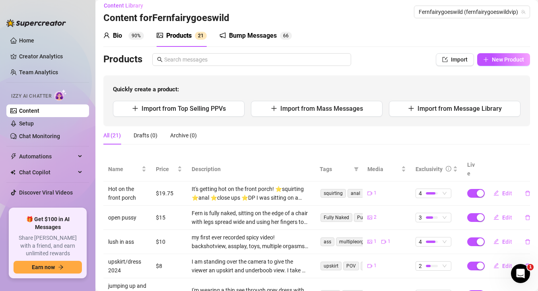
scroll to position [5, 0]
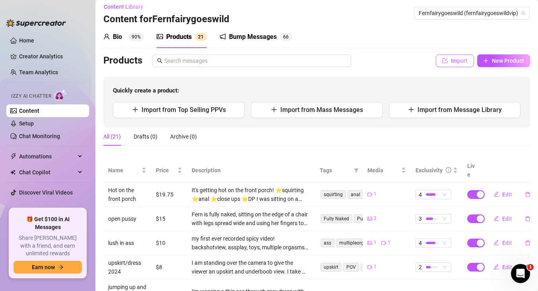
click at [457, 60] on span "Import" at bounding box center [459, 61] width 17 height 6
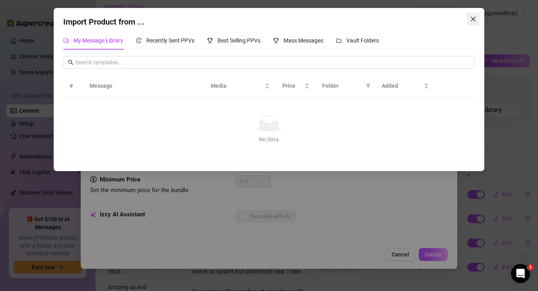
click at [476, 17] on span "Close" at bounding box center [472, 19] width 13 height 6
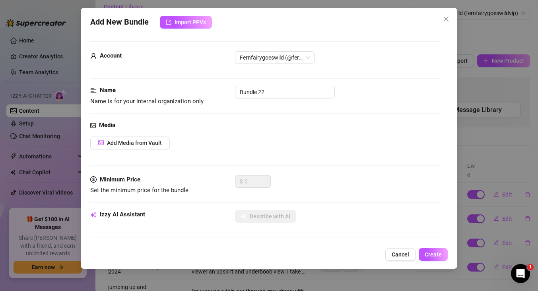
click at [400, 19] on div "Add New Bundle Import PPVs" at bounding box center [268, 22] width 357 height 13
click at [394, 255] on span "Cancel" at bounding box center [399, 255] width 17 height 6
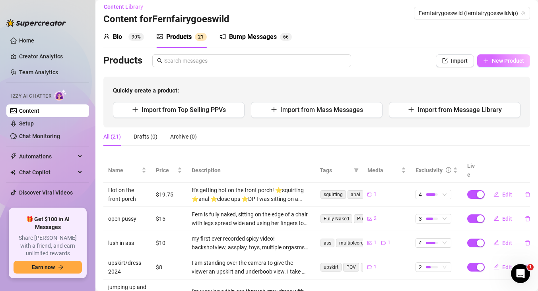
click at [490, 62] on button "New Product" at bounding box center [503, 60] width 53 height 13
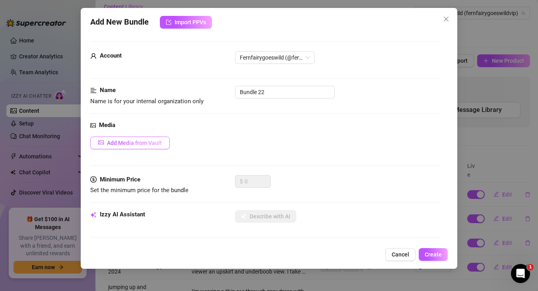
click at [131, 145] on span "Add Media from Vault" at bounding box center [134, 143] width 55 height 6
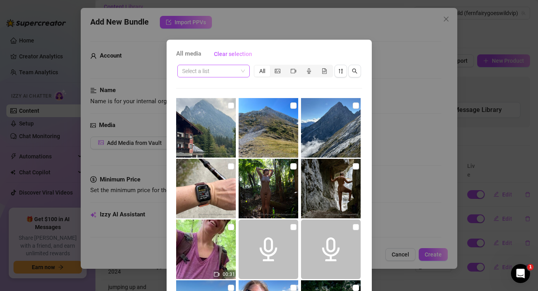
click at [239, 68] on span at bounding box center [213, 71] width 63 height 12
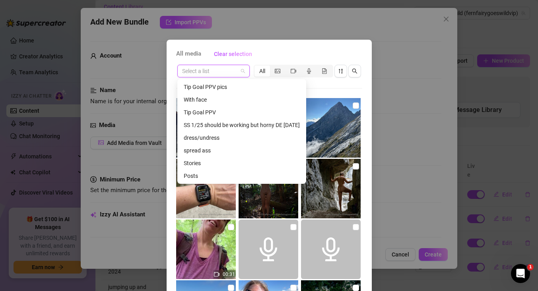
scroll to position [178, 0]
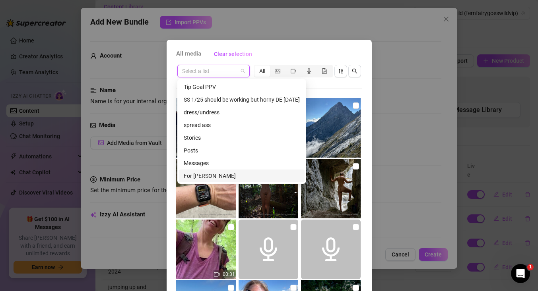
click at [193, 176] on div "For [PERSON_NAME]" at bounding box center [242, 176] width 116 height 9
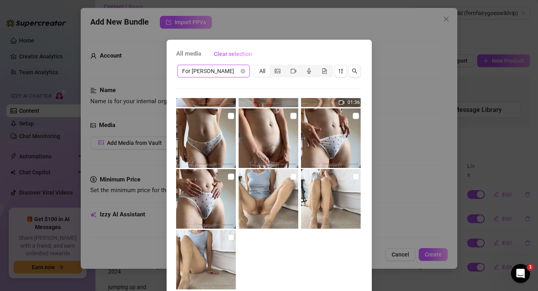
scroll to position [56, 0]
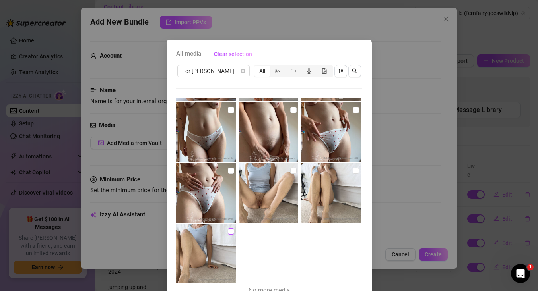
click at [229, 233] on input "checkbox" at bounding box center [231, 231] width 6 height 6
click at [357, 171] on input "checkbox" at bounding box center [355, 171] width 6 height 6
click at [294, 172] on input "checkbox" at bounding box center [293, 171] width 6 height 6
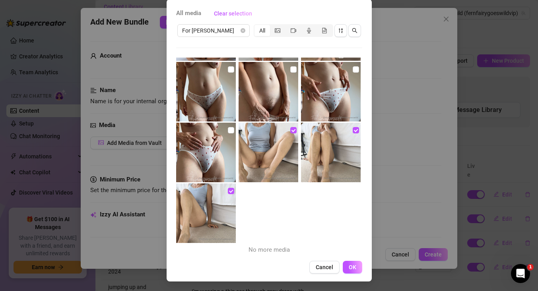
click at [350, 271] on button "OK" at bounding box center [352, 267] width 19 height 13
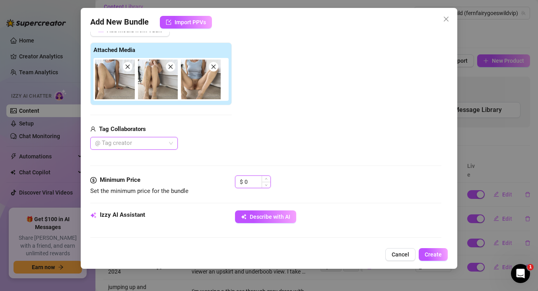
click at [253, 185] on input "0" at bounding box center [257, 182] width 26 height 12
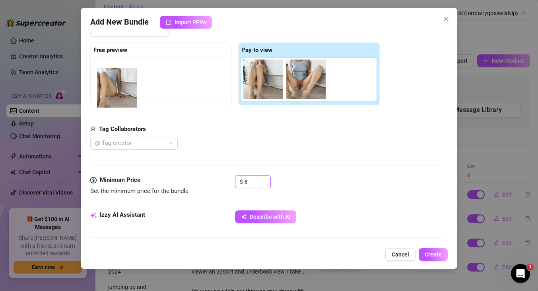
drag, startPoint x: 260, startPoint y: 84, endPoint x: 110, endPoint y: 91, distance: 150.0
click at [110, 91] on div "Free preview Pay to view" at bounding box center [234, 74] width 289 height 63
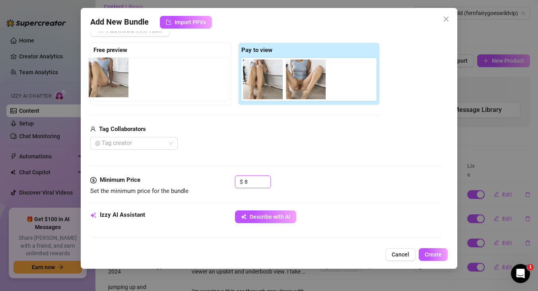
drag, startPoint x: 257, startPoint y: 81, endPoint x: 101, endPoint y: 78, distance: 157.0
click at [101, 78] on div "Free preview Pay to view" at bounding box center [234, 74] width 289 height 63
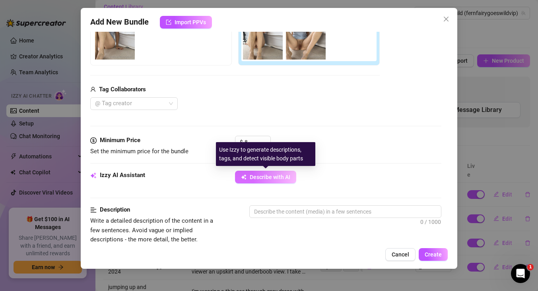
click at [249, 180] on button "Describe with AI" at bounding box center [265, 177] width 61 height 13
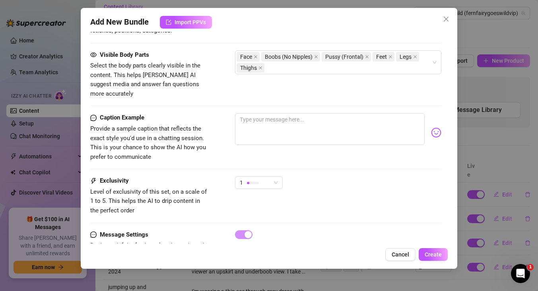
scroll to position [453, 0]
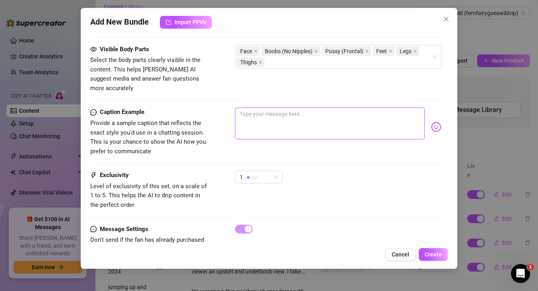
click at [255, 108] on textarea at bounding box center [330, 124] width 190 height 32
click at [317, 108] on textarea "You like to see my feet with my pussy with lips visible" at bounding box center [330, 124] width 190 height 32
click at [357, 108] on textarea "You like to see my feet with my hairy pussy with lips visible" at bounding box center [330, 124] width 190 height 32
click at [395, 108] on textarea "You like to see my feet with my hairy pussy and lips visible" at bounding box center [330, 124] width 190 height 32
drag, startPoint x: 284, startPoint y: 104, endPoint x: 238, endPoint y: 104, distance: 46.9
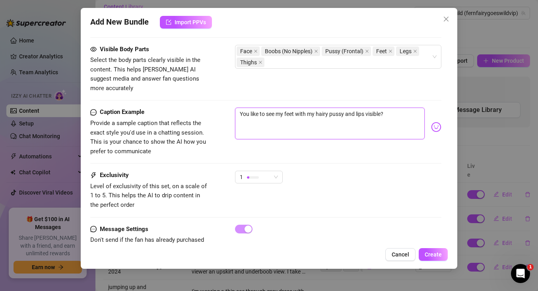
click at [238, 108] on textarea "You like to see my feet with my hairy pussy and lips visible?" at bounding box center [330, 124] width 190 height 32
click at [428, 257] on span "Create" at bounding box center [432, 255] width 17 height 6
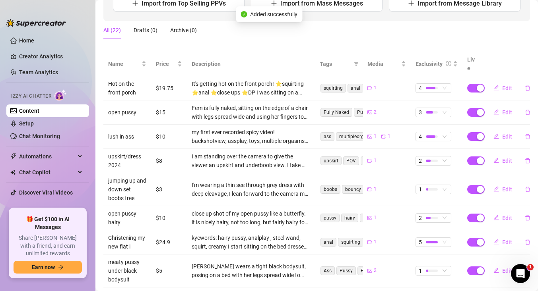
scroll to position [194, 0]
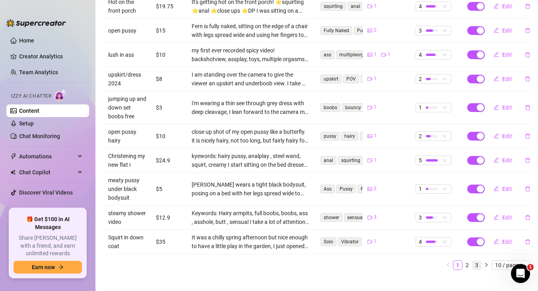
click at [477, 261] on link "3" at bounding box center [476, 265] width 9 height 9
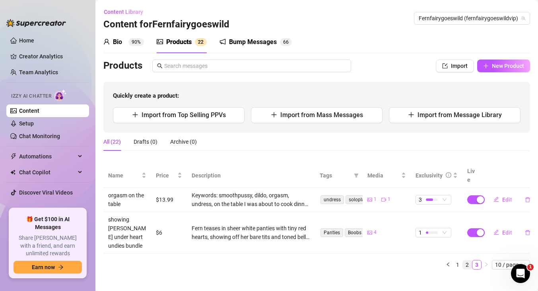
click at [466, 261] on link "2" at bounding box center [467, 265] width 9 height 9
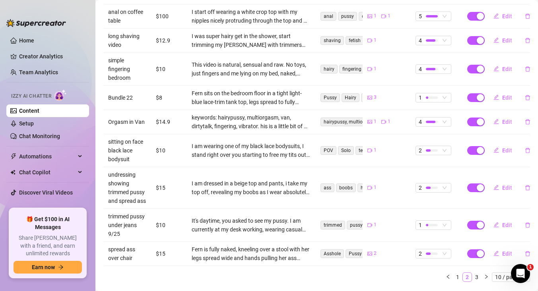
scroll to position [207, 0]
click at [507, 95] on span "Edit" at bounding box center [507, 98] width 10 height 6
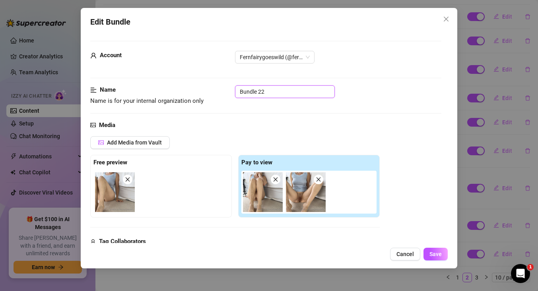
click at [282, 93] on input "Bundle 22" at bounding box center [285, 91] width 100 height 13
click at [433, 255] on span "Save" at bounding box center [435, 254] width 12 height 6
